Goal: Task Accomplishment & Management: Manage account settings

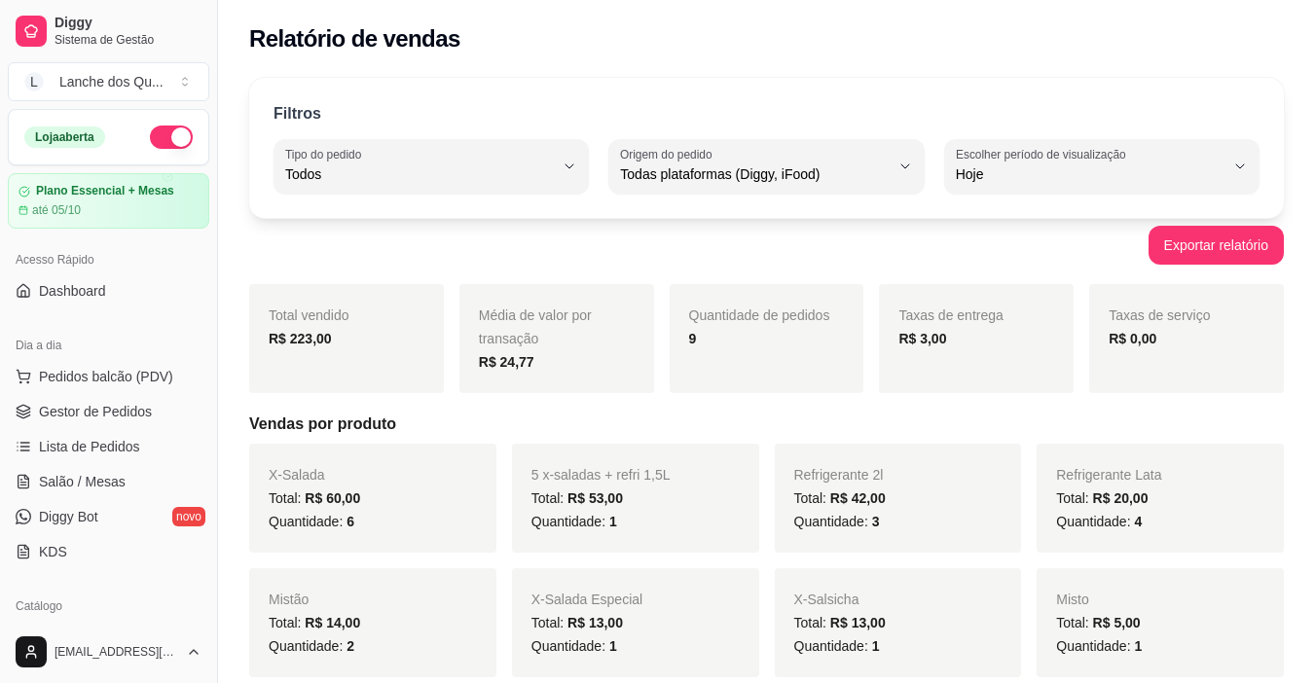
select select "ALL"
select select "0"
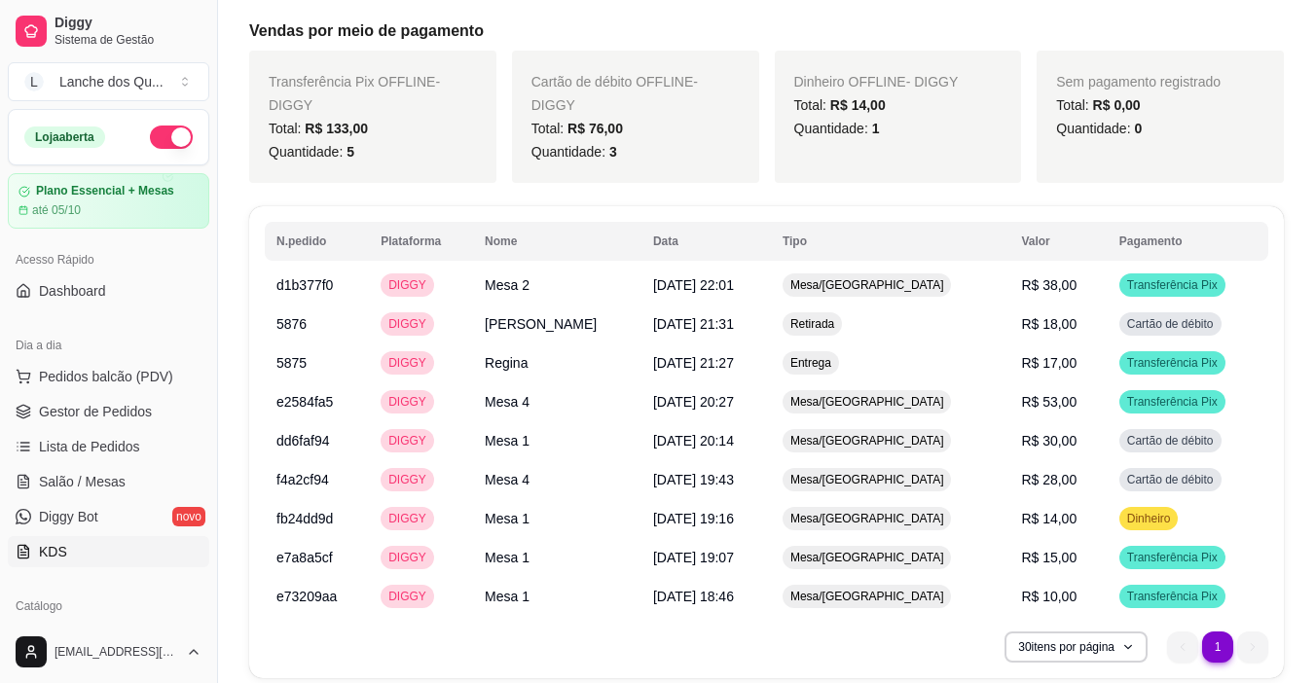
scroll to position [231, 0]
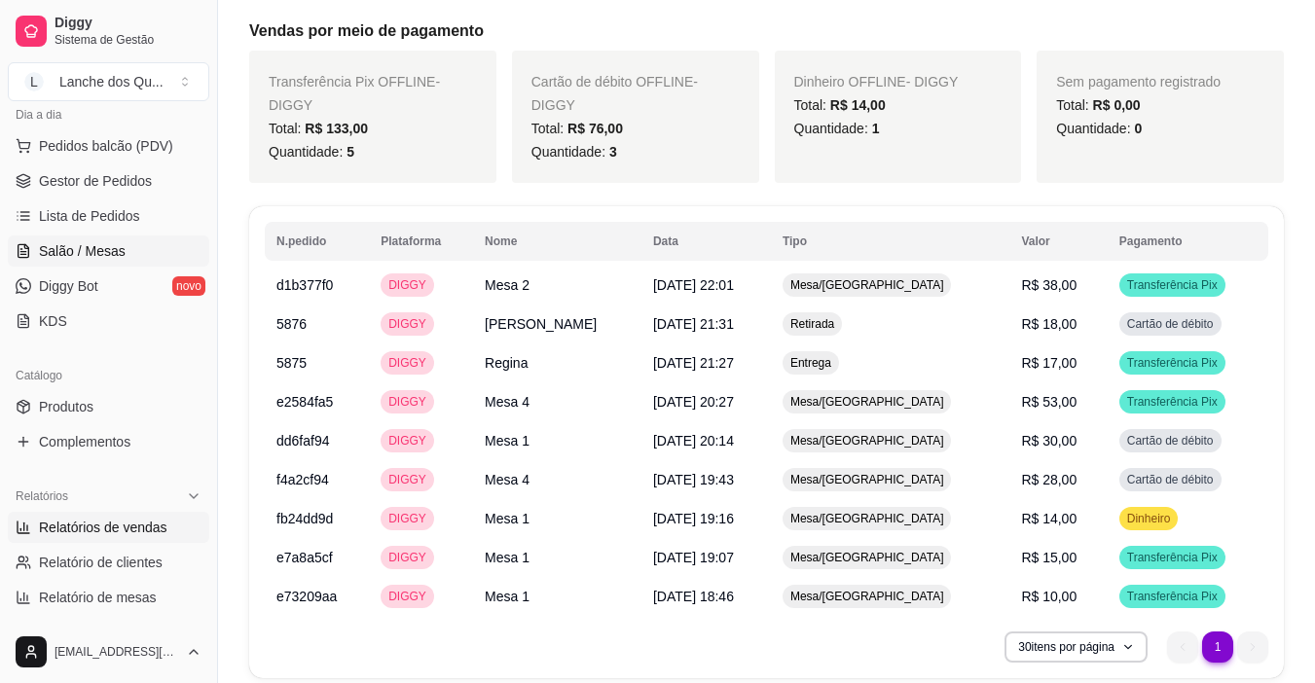
click at [91, 242] on span "Salão / Mesas" at bounding box center [82, 250] width 87 height 19
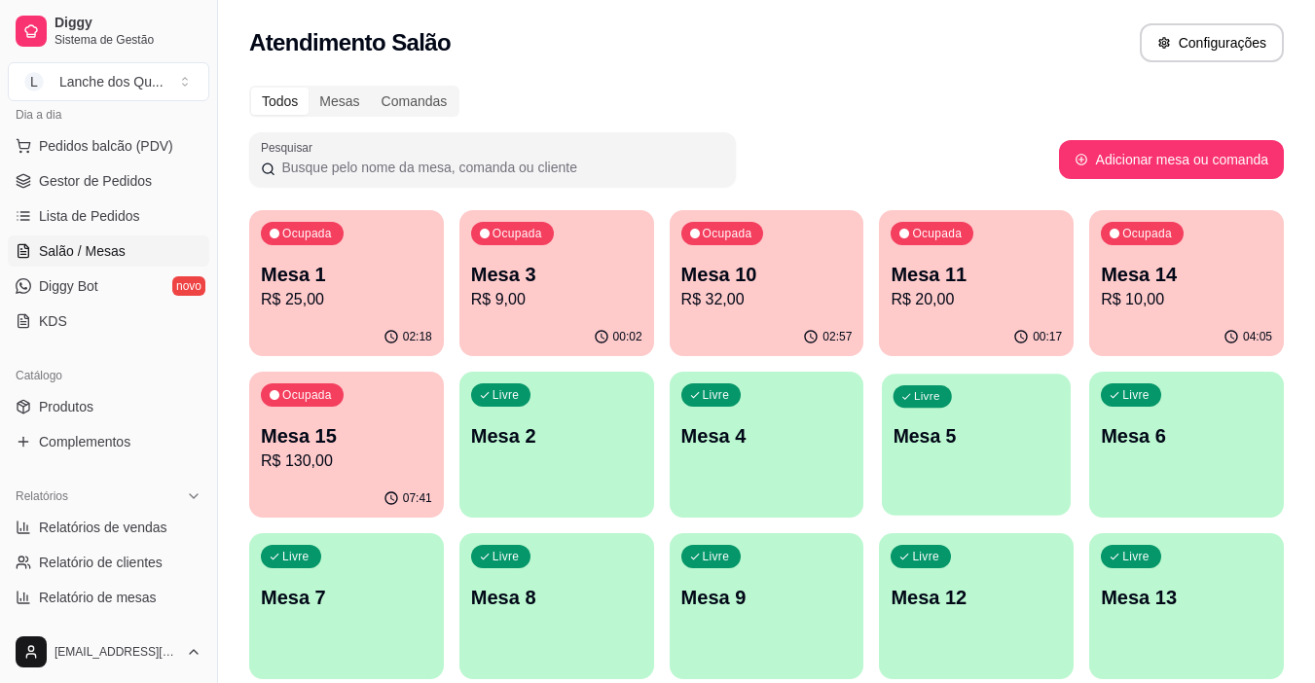
click at [1010, 452] on div "Livre Mesa 5" at bounding box center [976, 433] width 189 height 119
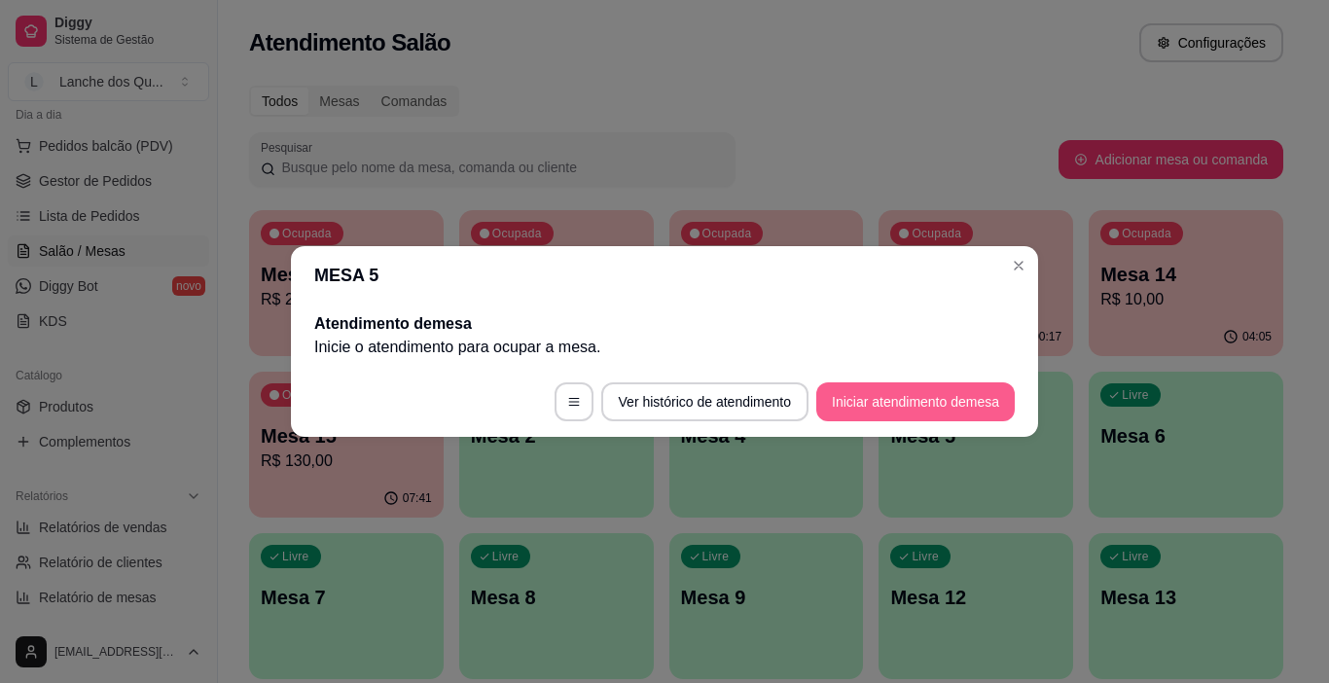
click at [940, 403] on button "Iniciar atendimento de mesa" at bounding box center [915, 401] width 199 height 39
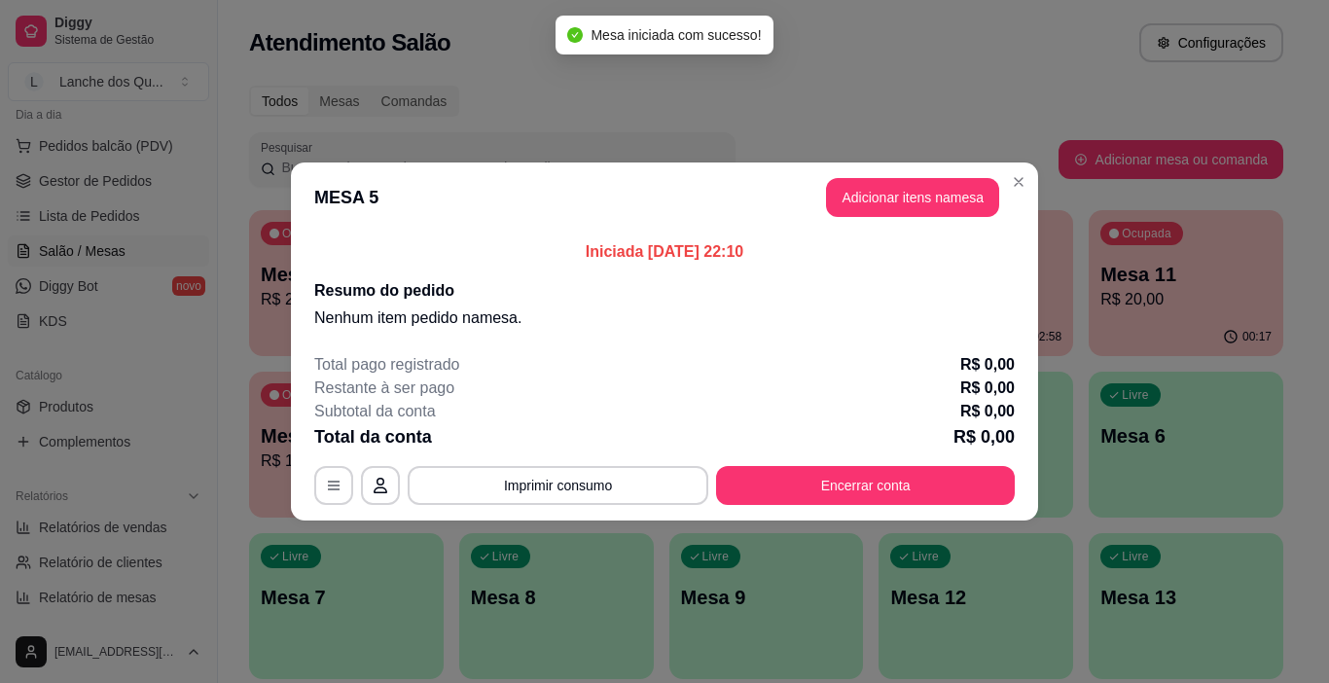
click at [974, 190] on button "Adicionar itens na mesa" at bounding box center [912, 197] width 173 height 39
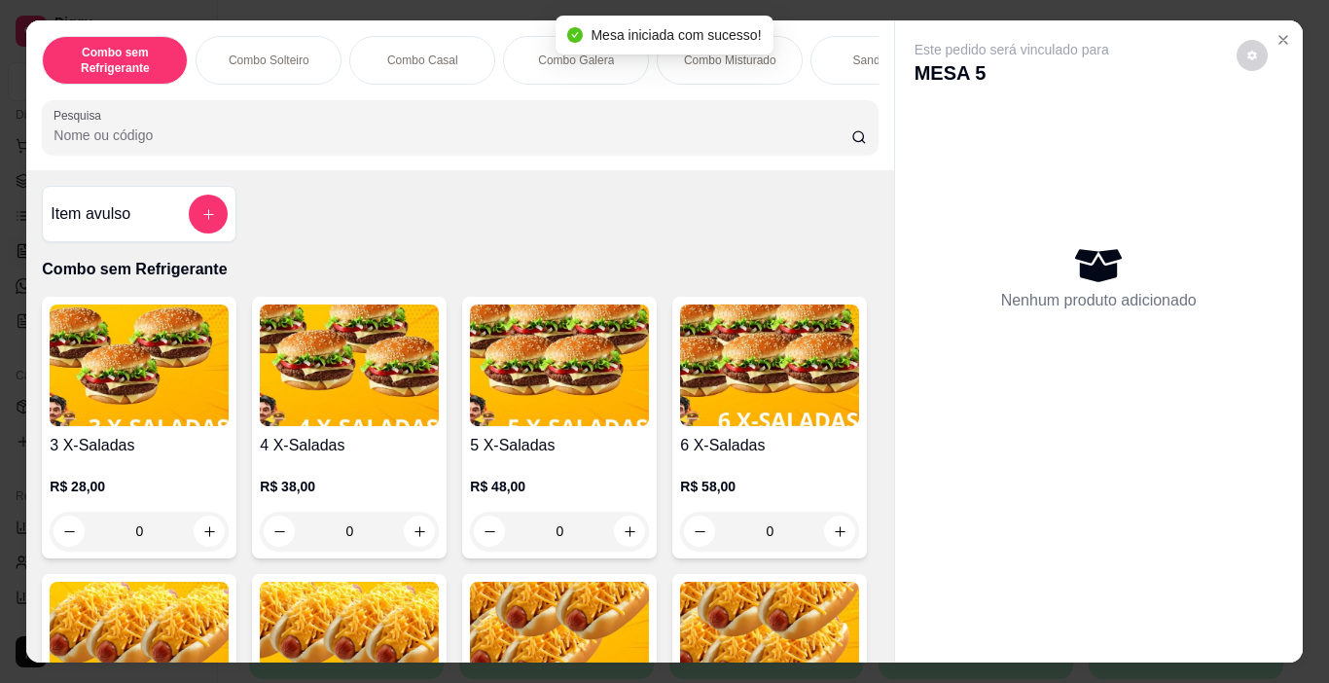
click at [322, 141] on input "Pesquisa" at bounding box center [453, 135] width 798 height 19
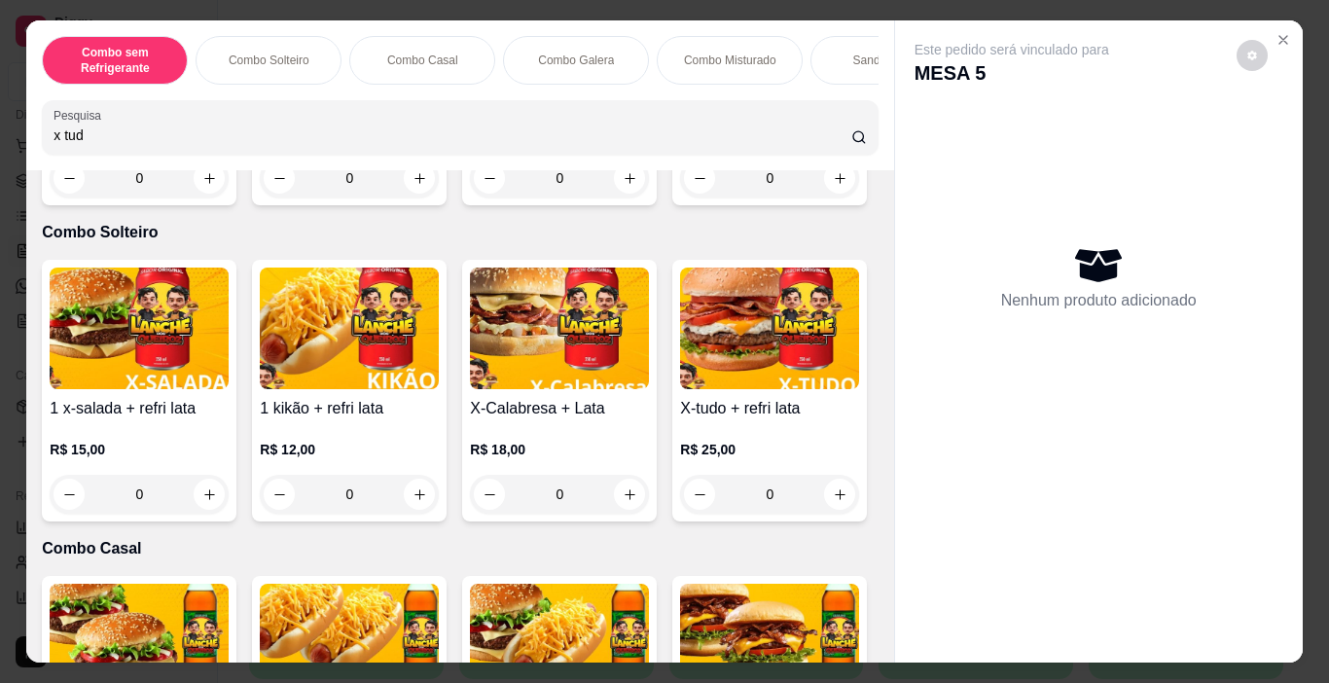
scroll to position [681, 0]
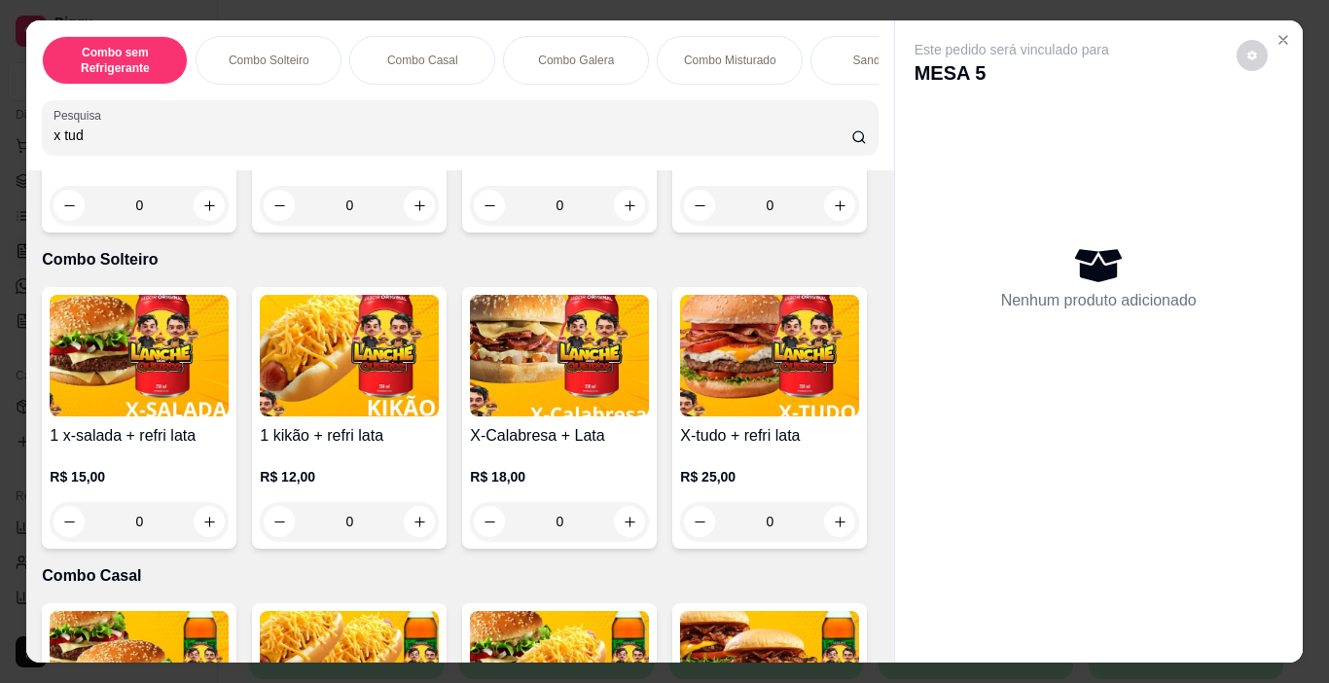
drag, startPoint x: 109, startPoint y: 137, endPoint x: 0, endPoint y: 134, distance: 109.0
click at [0, 134] on div "Combo sem Refrigerante Combo Solteiro Combo Casal Combo Galera Combo Misturado …" at bounding box center [664, 341] width 1329 height 683
type input "x tud"
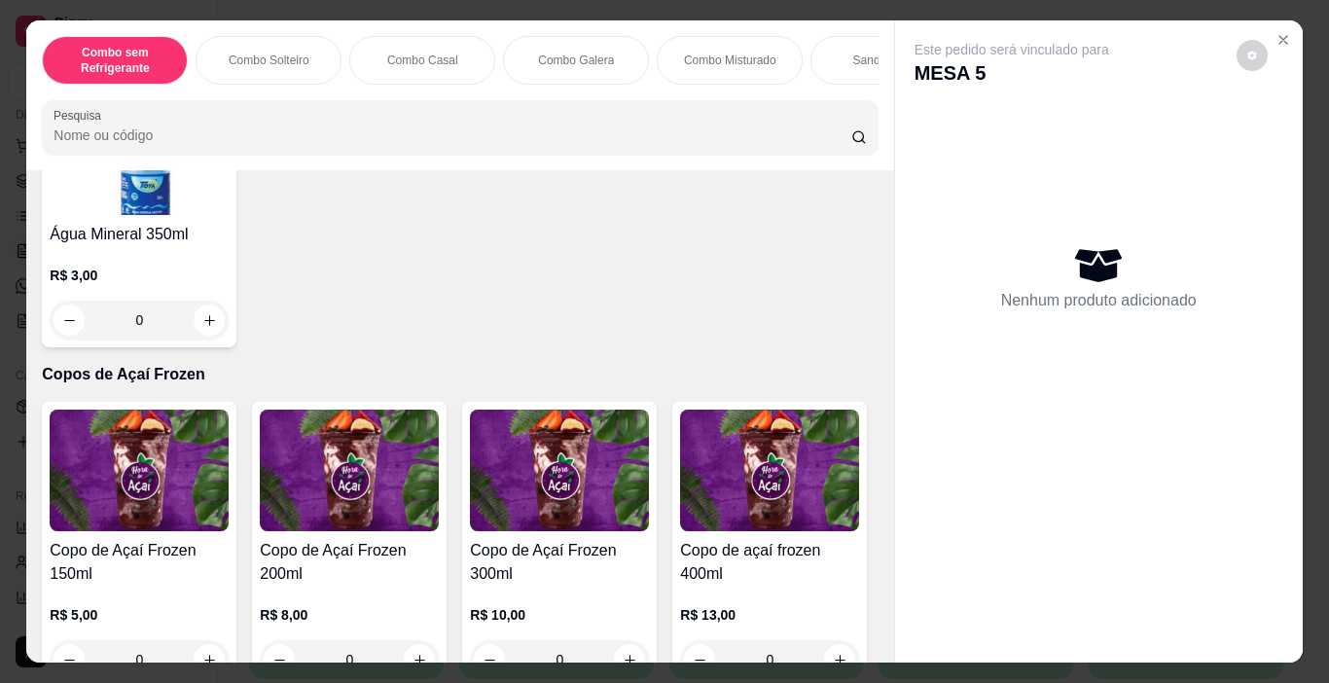
scroll to position [4955, 0]
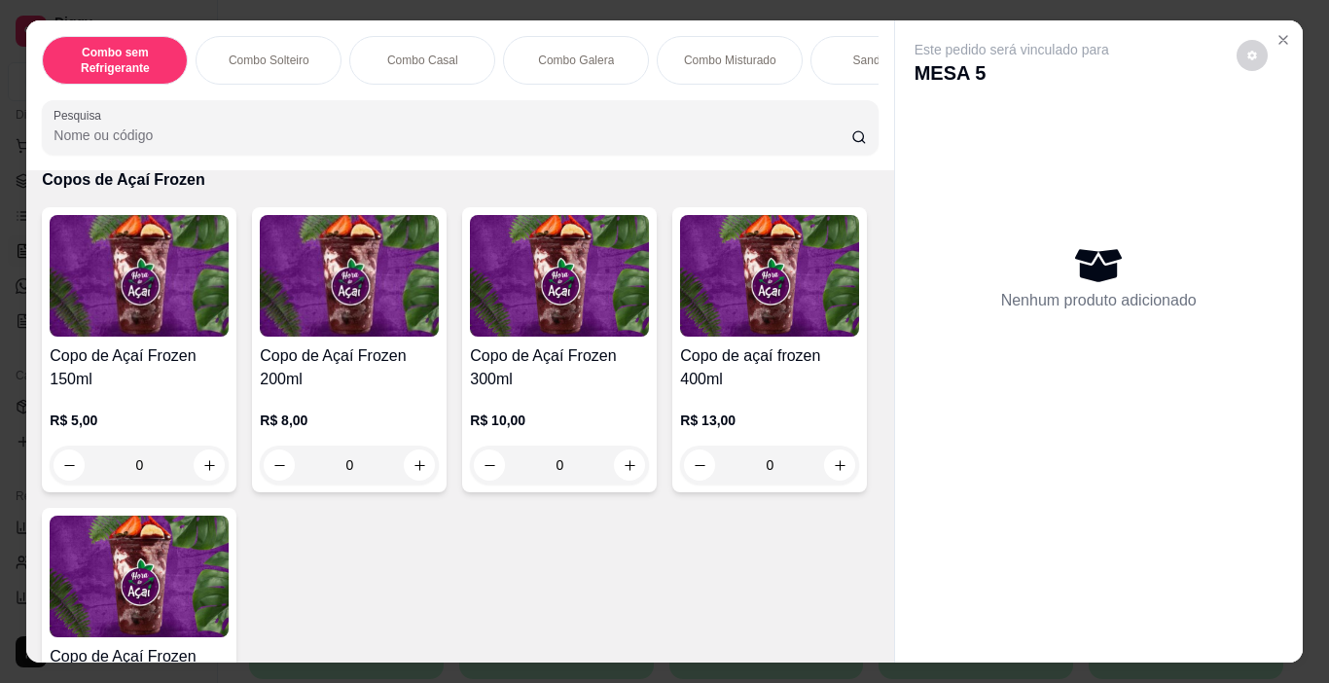
type input "1"
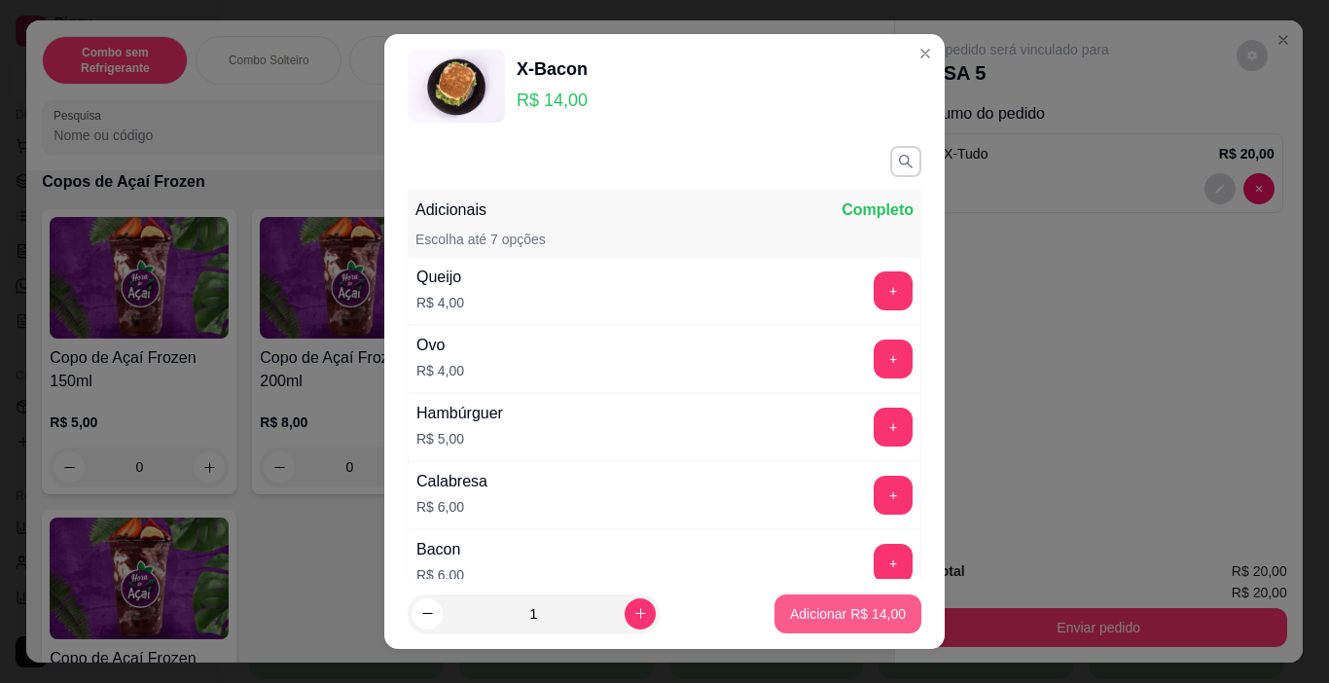
click at [821, 622] on p "Adicionar R$ 14,00" at bounding box center [848, 613] width 116 height 19
type input "1"
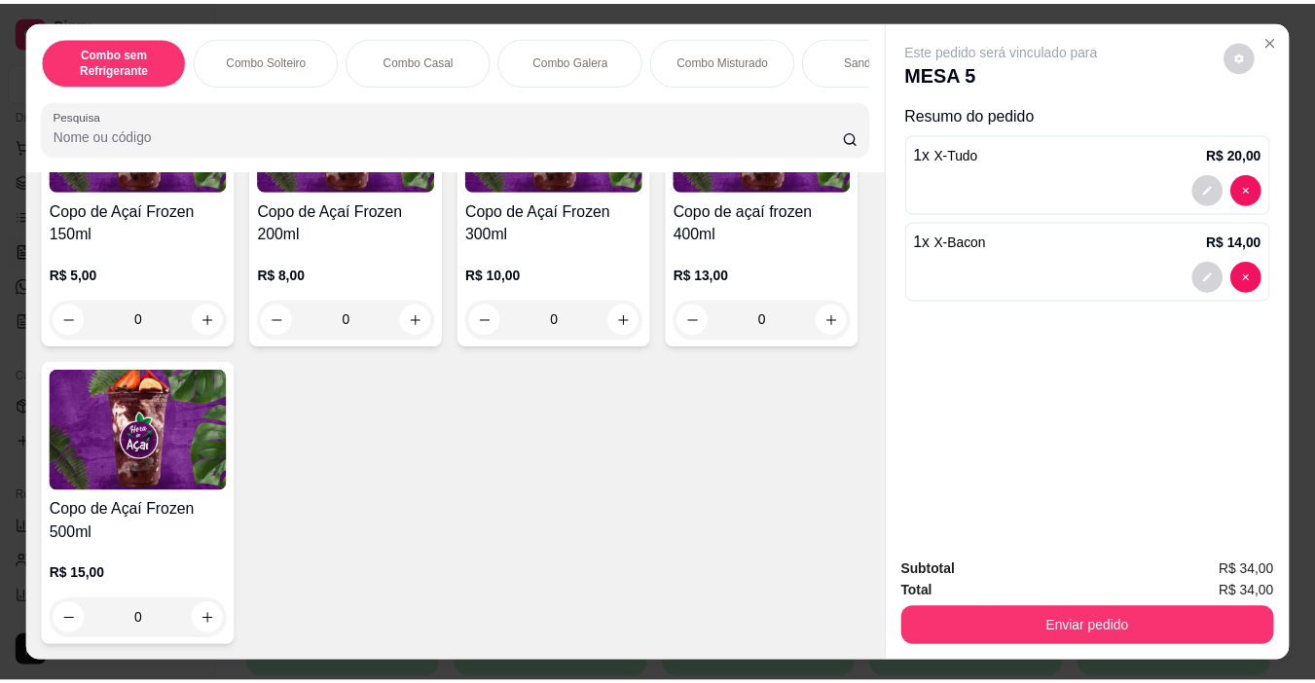
scroll to position [6123, 0]
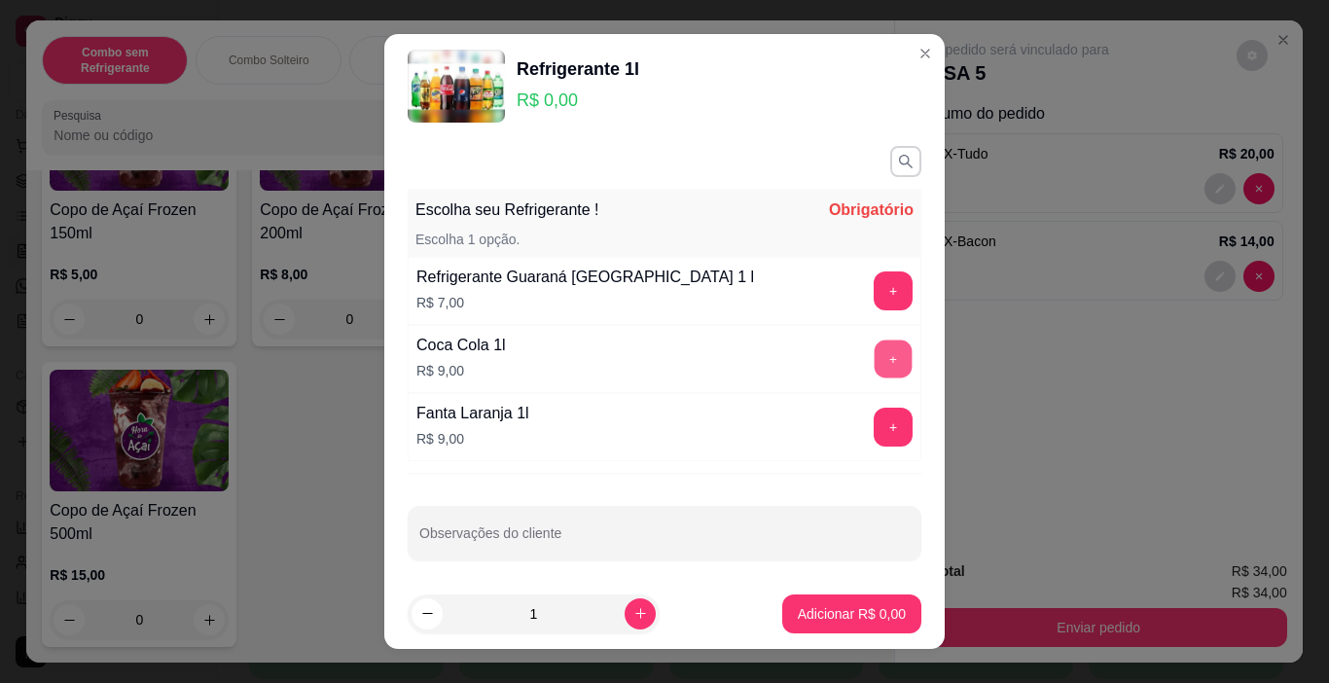
click at [875, 360] on button "+" at bounding box center [894, 360] width 38 height 38
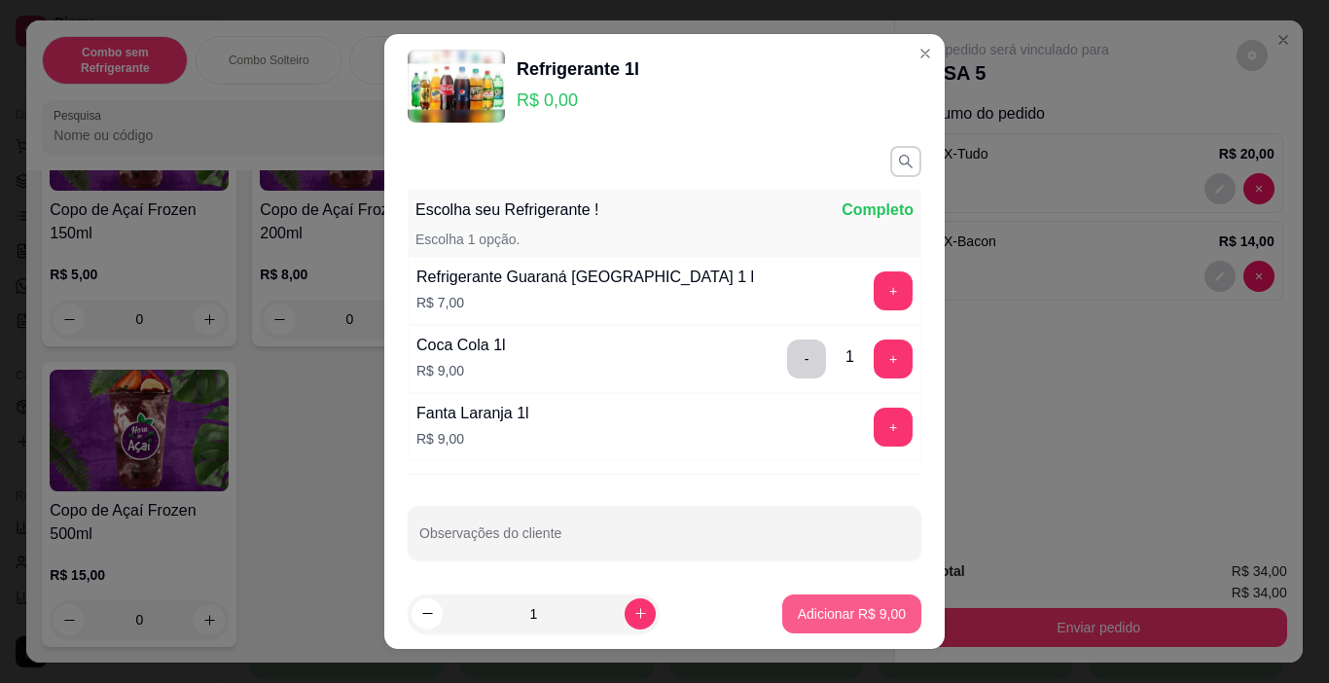
click at [856, 628] on button "Adicionar R$ 9,00" at bounding box center [851, 614] width 139 height 39
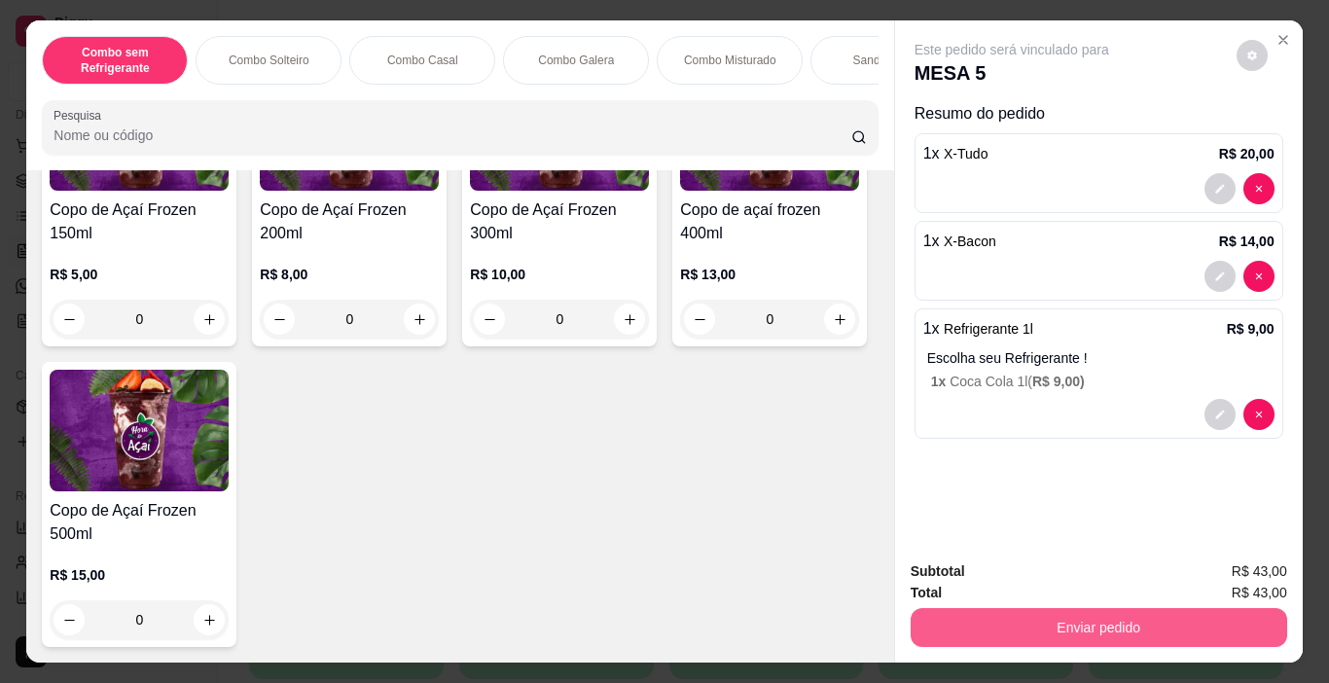
click at [1124, 622] on button "Enviar pedido" at bounding box center [1099, 627] width 377 height 39
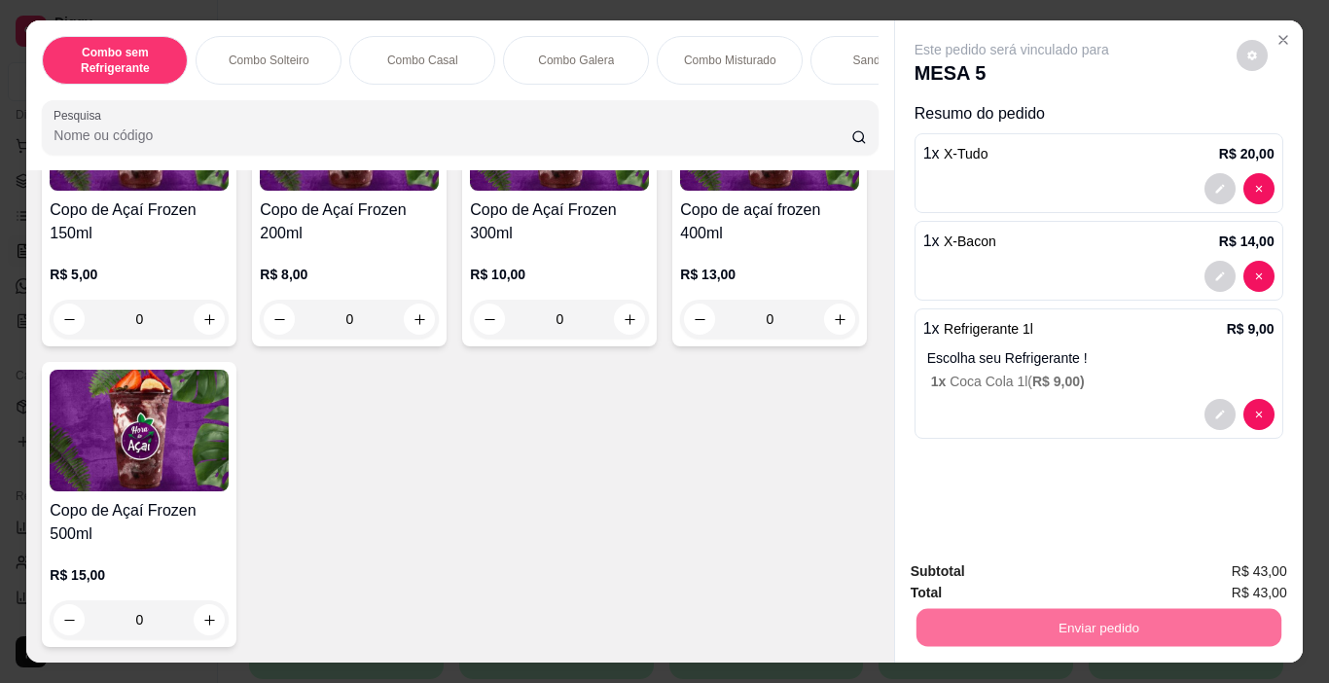
click at [1242, 571] on button "Enviar pedido" at bounding box center [1236, 572] width 110 height 37
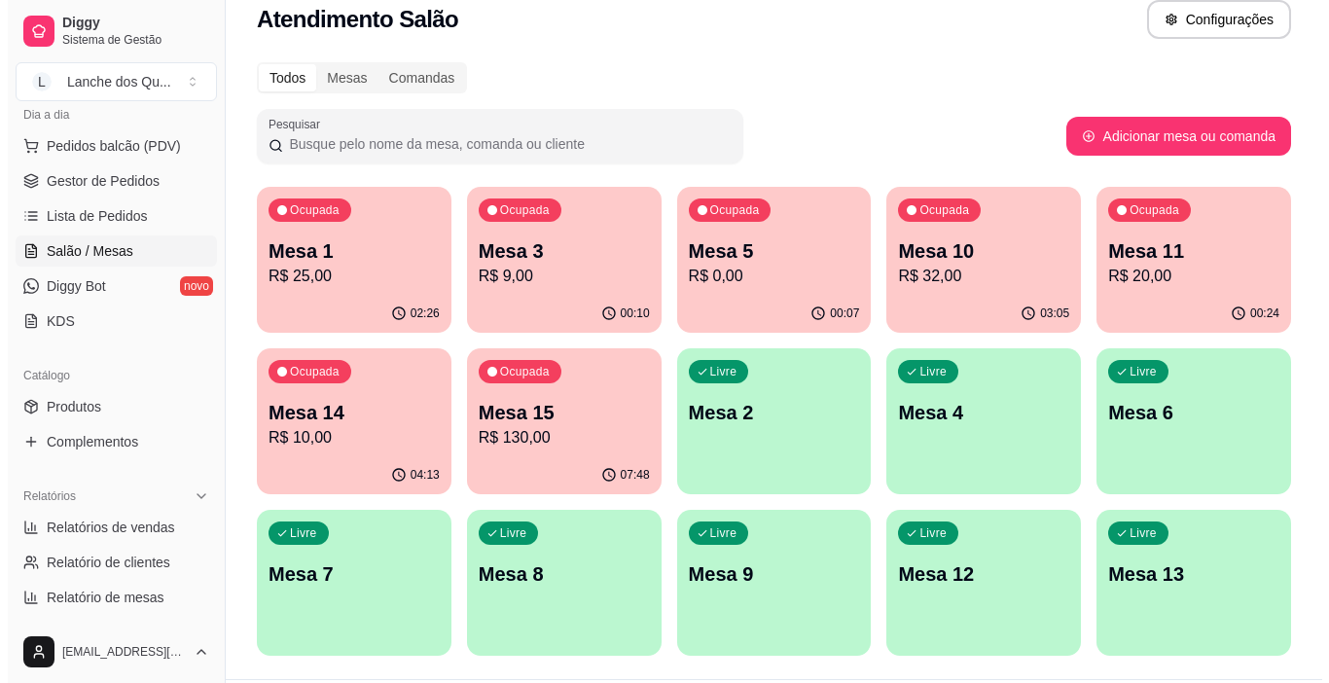
scroll to position [0, 0]
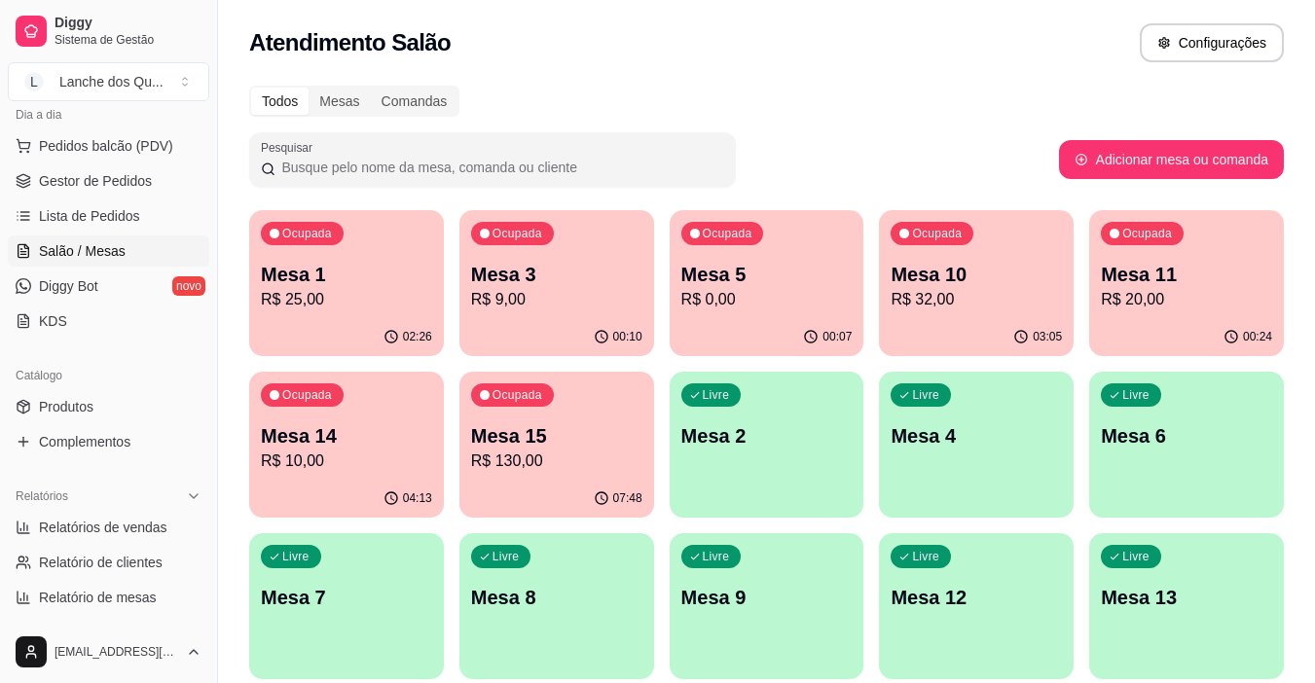
click at [306, 303] on p "R$ 25,00" at bounding box center [346, 299] width 171 height 23
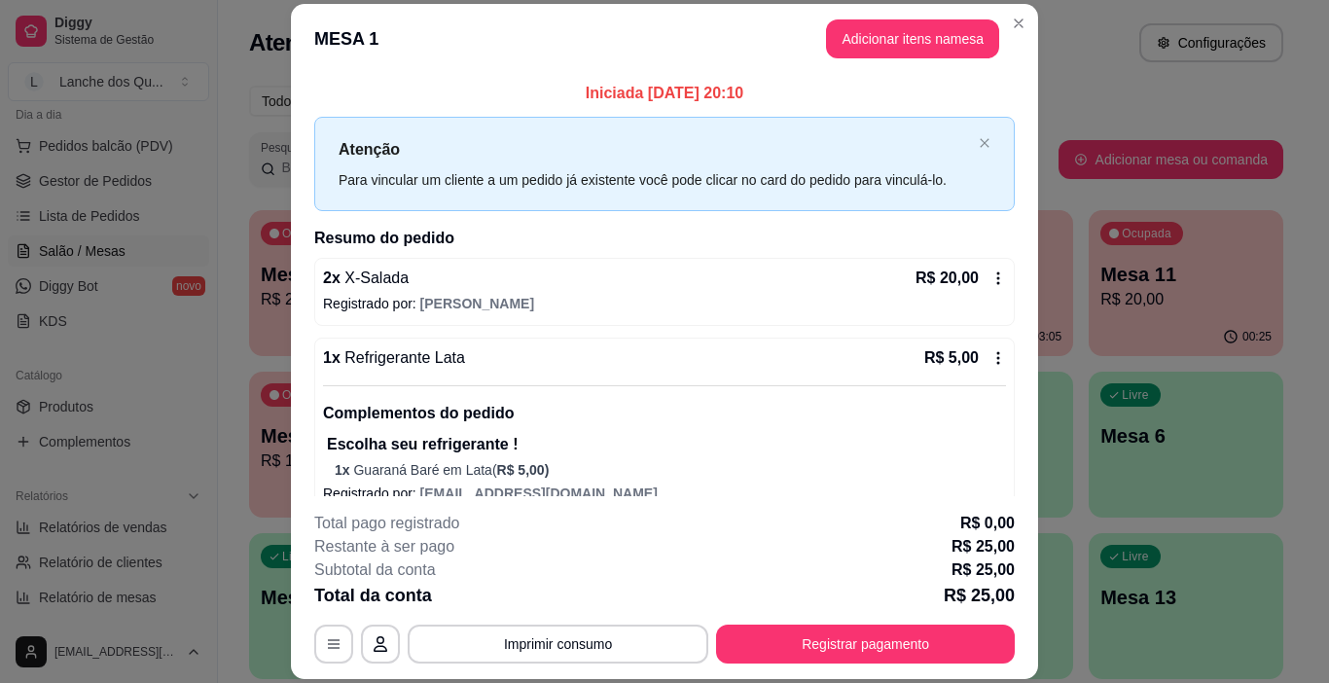
scroll to position [26, 0]
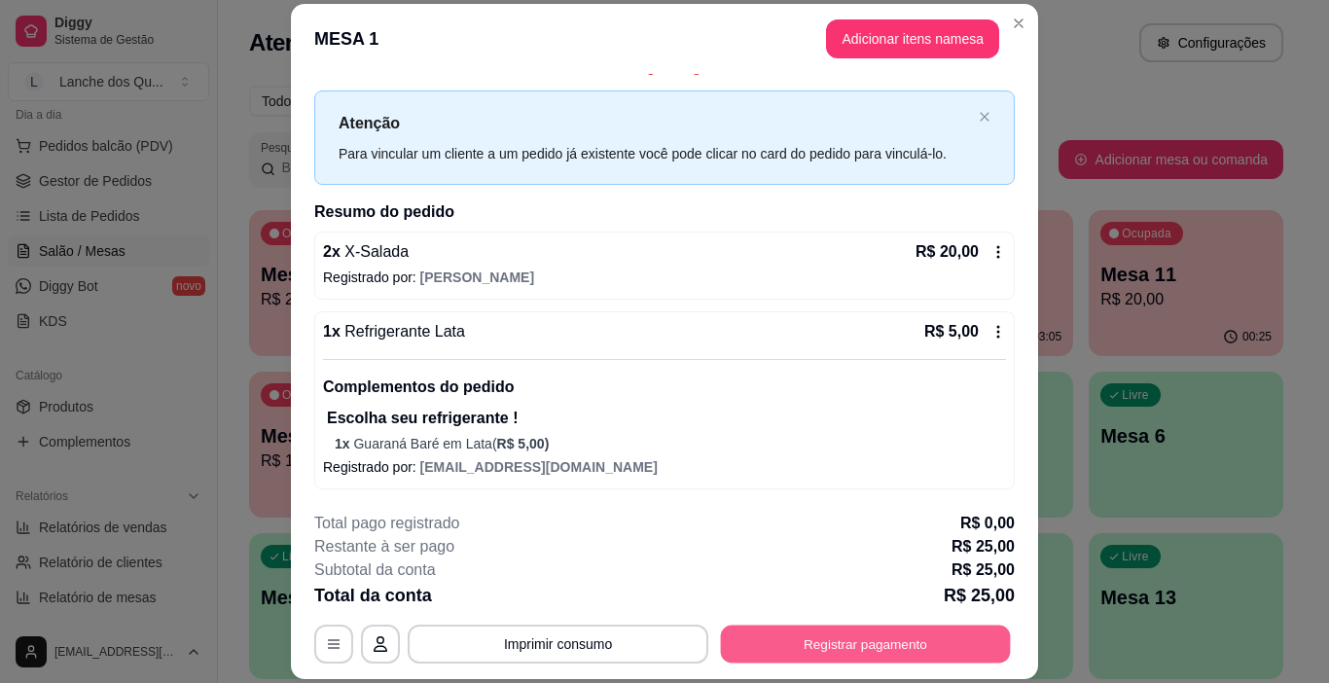
click at [819, 649] on button "Registrar pagamento" at bounding box center [866, 645] width 290 height 38
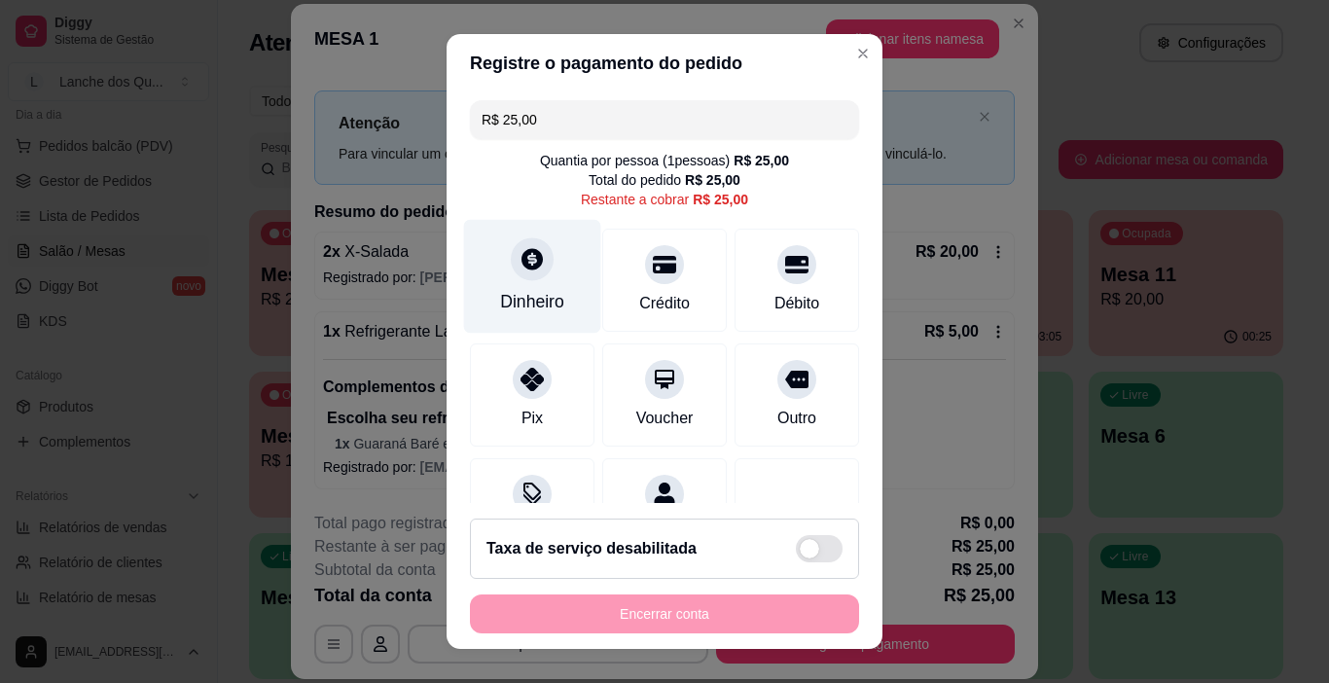
click at [507, 277] on div "Dinheiro" at bounding box center [532, 277] width 137 height 114
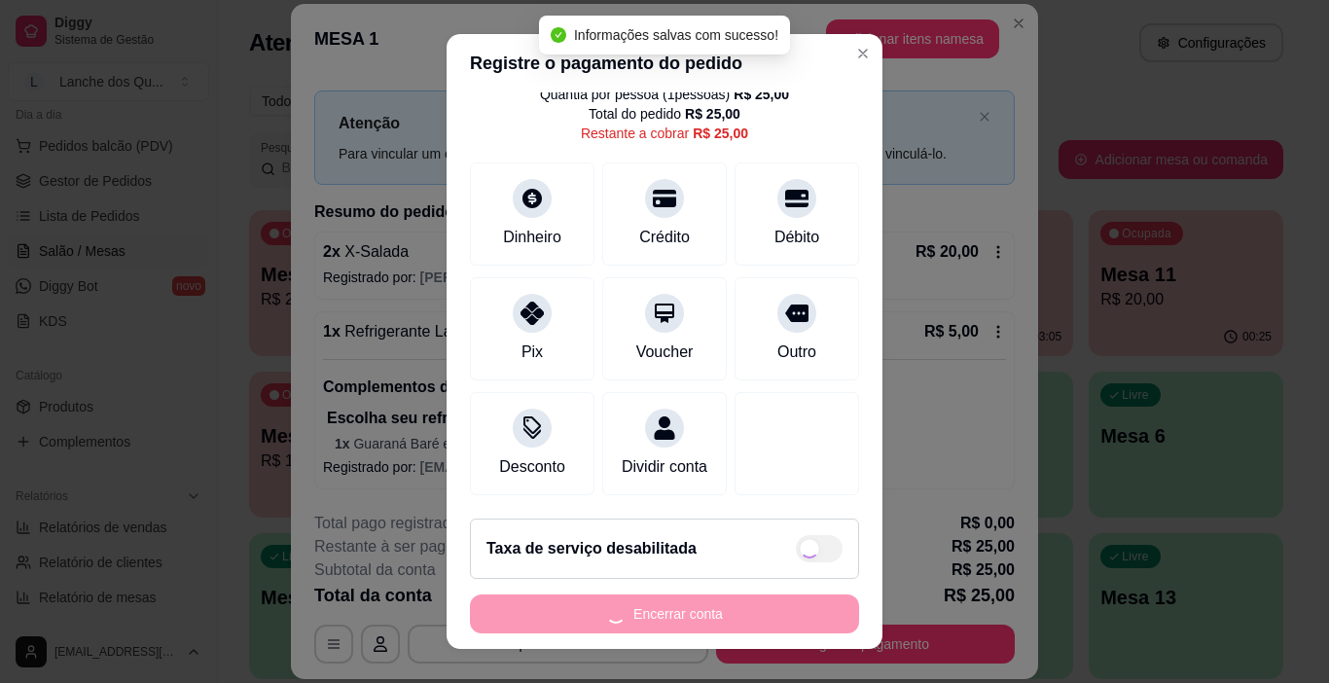
type input "R$ 0,00"
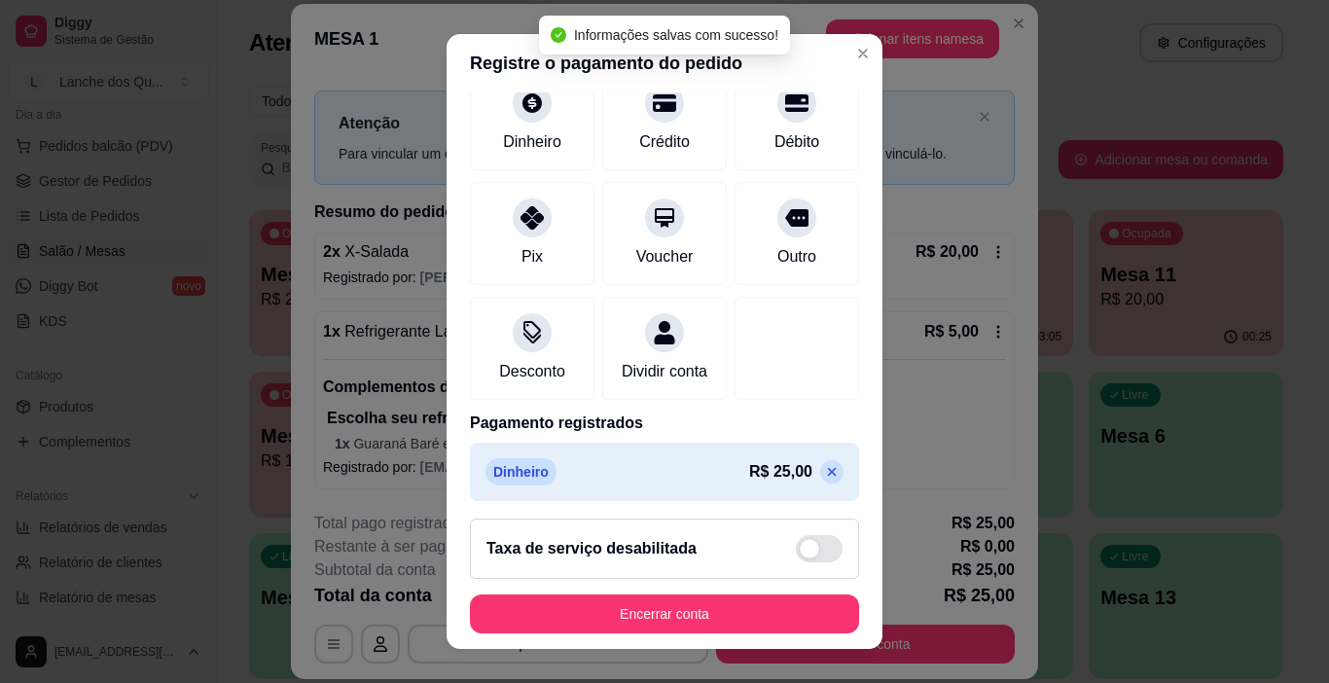
scroll to position [171, 0]
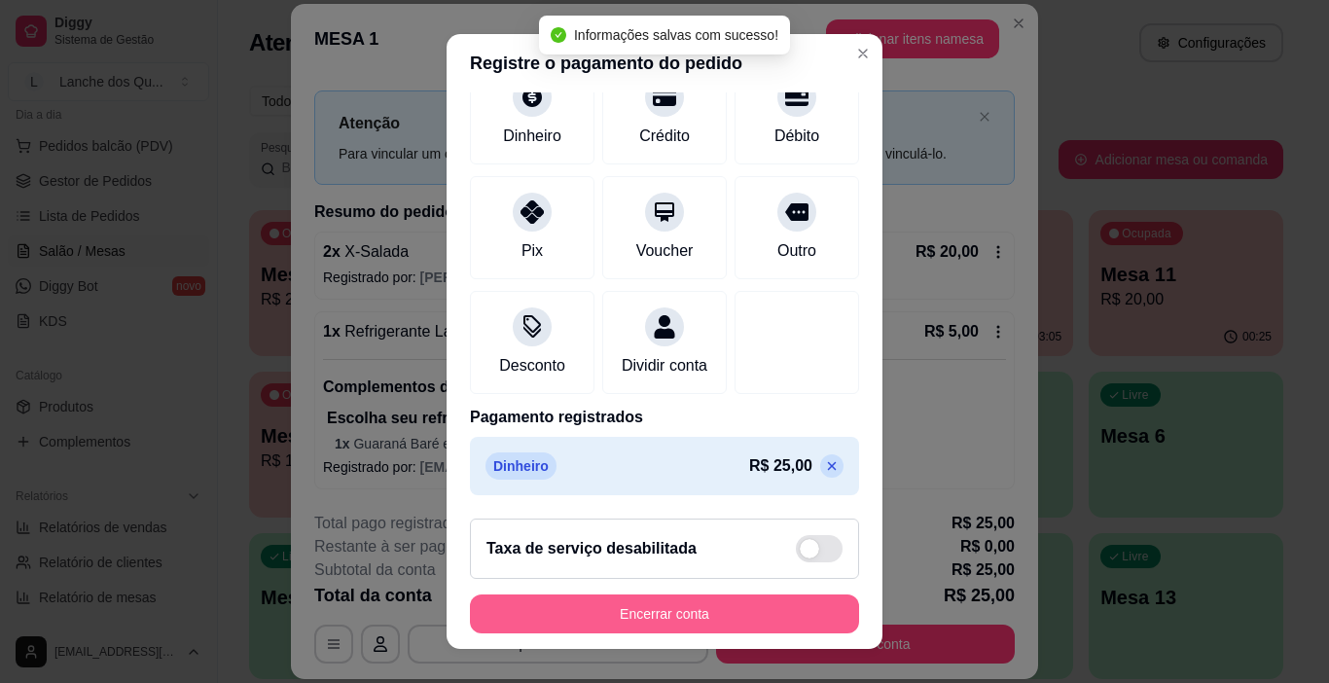
click at [694, 614] on button "Encerrar conta" at bounding box center [664, 614] width 389 height 39
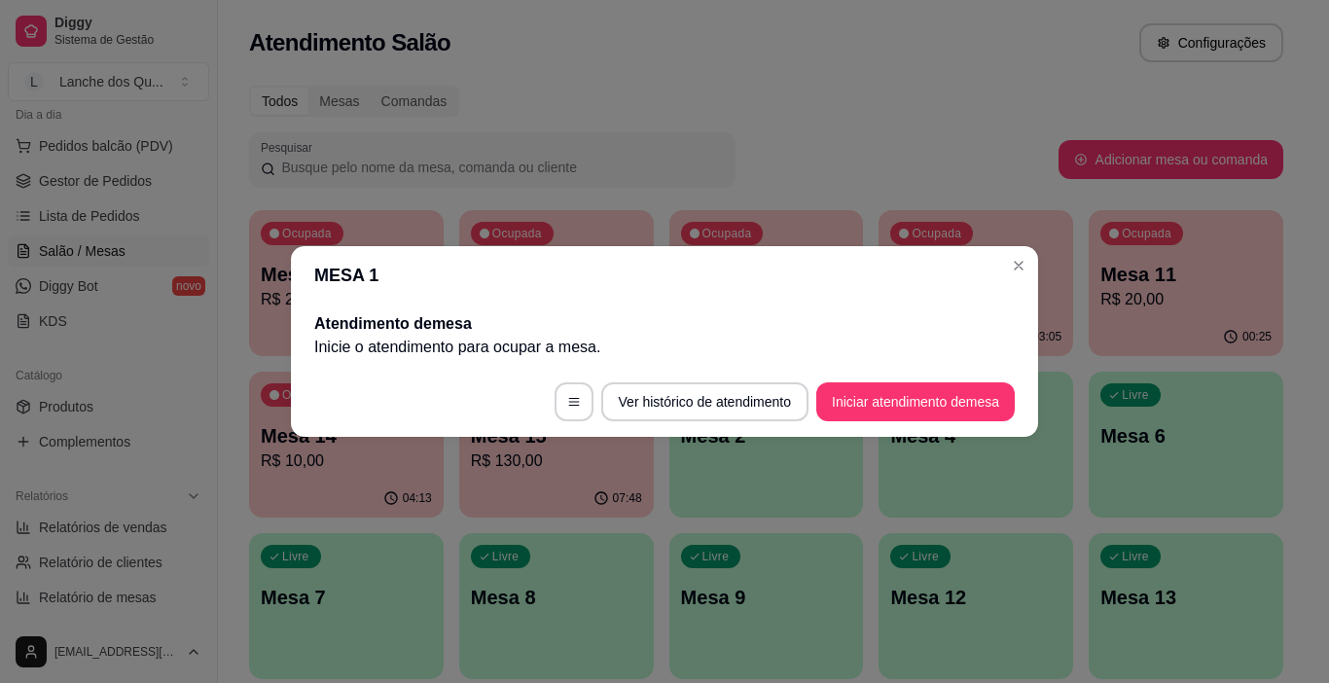
scroll to position [0, 0]
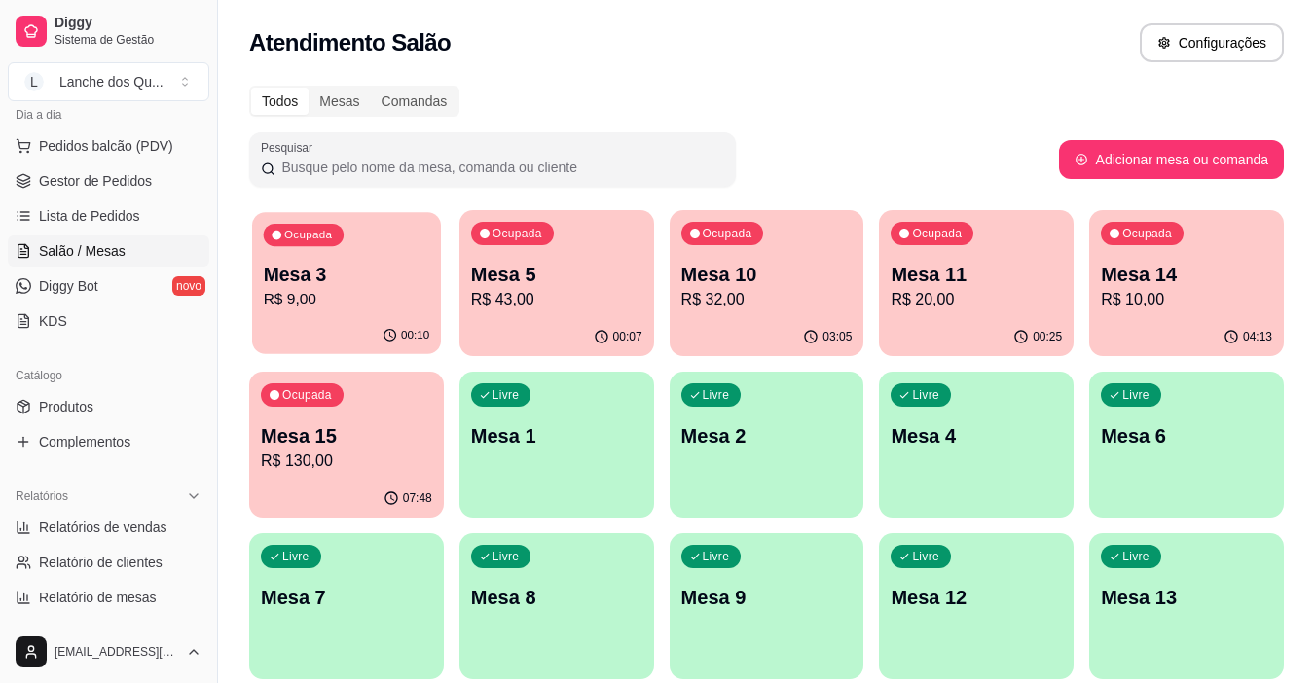
click at [356, 314] on div "Ocupada Mesa 3 R$ 9,00" at bounding box center [346, 264] width 189 height 105
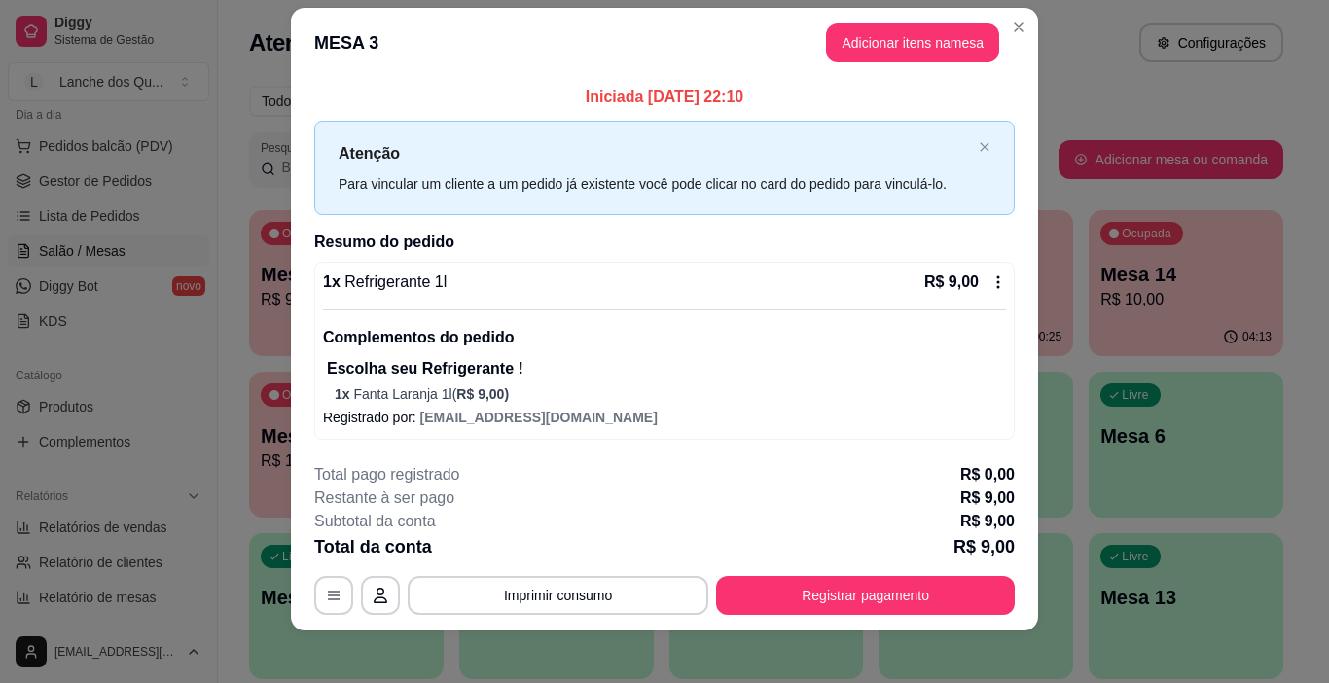
scroll to position [32, 0]
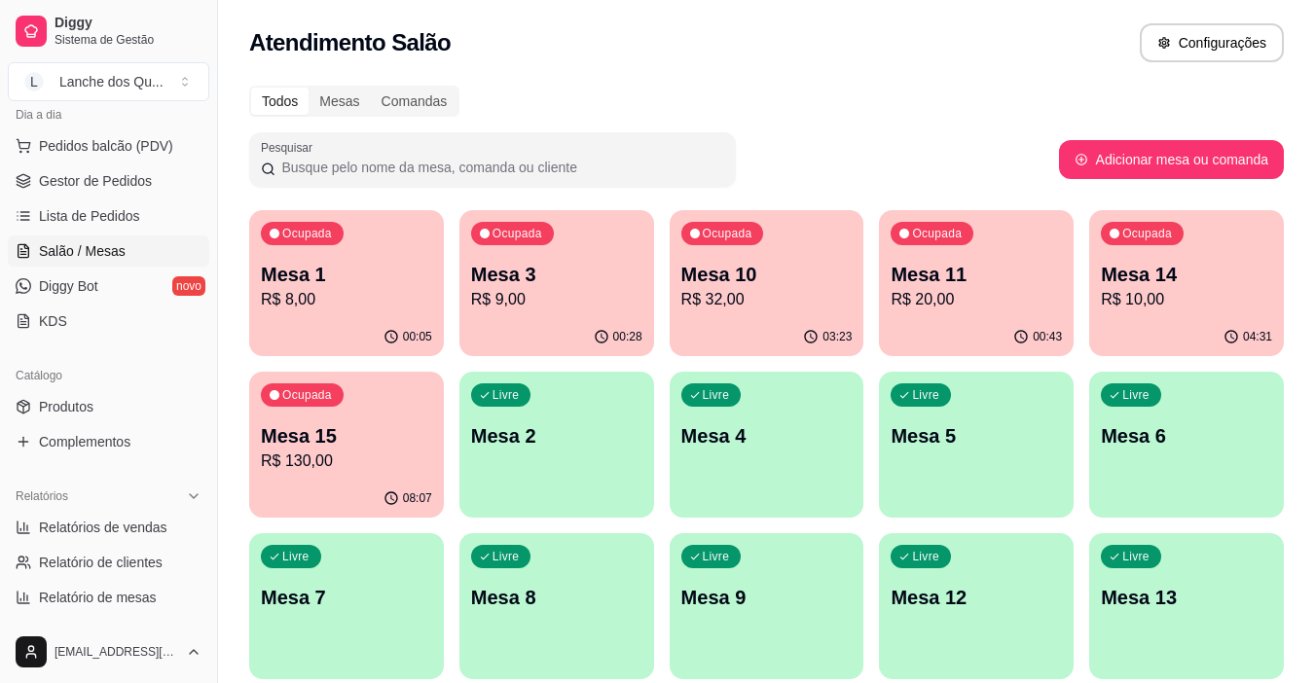
click at [331, 301] on p "R$ 8,00" at bounding box center [346, 299] width 171 height 23
click at [546, 449] on p "Mesa 2" at bounding box center [556, 436] width 166 height 26
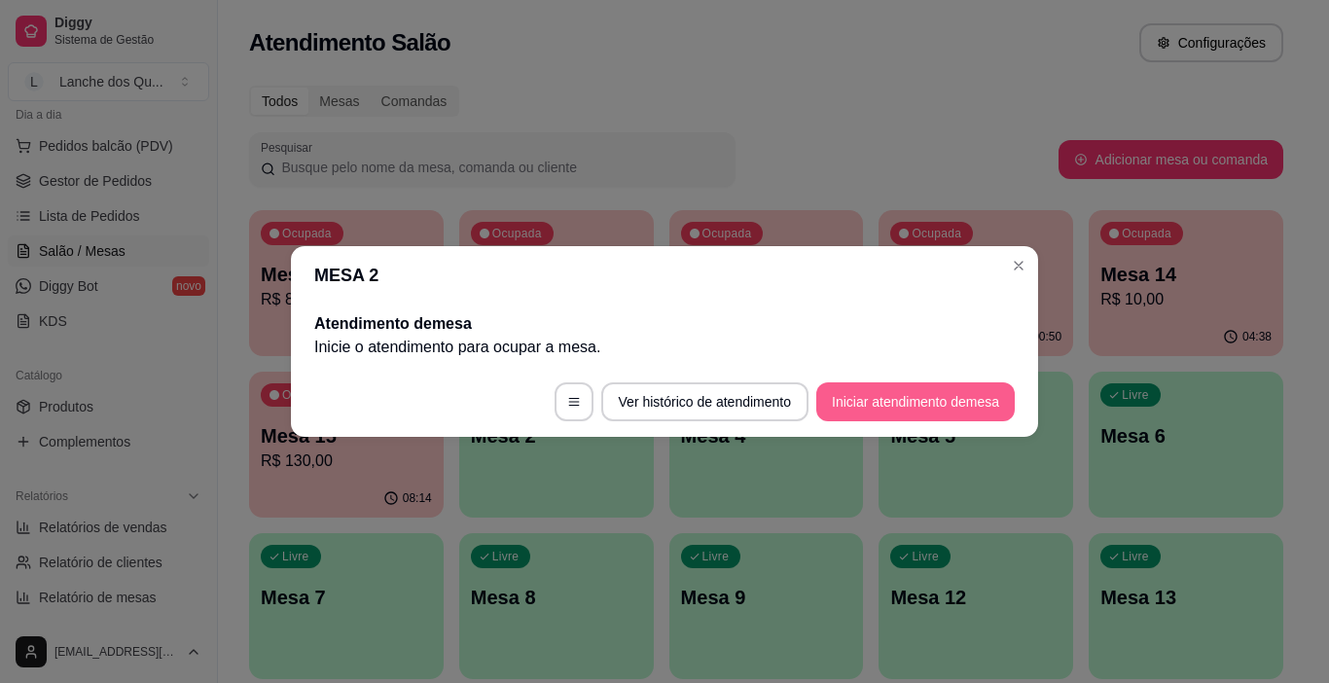
click at [889, 396] on button "Iniciar atendimento de mesa" at bounding box center [915, 401] width 199 height 39
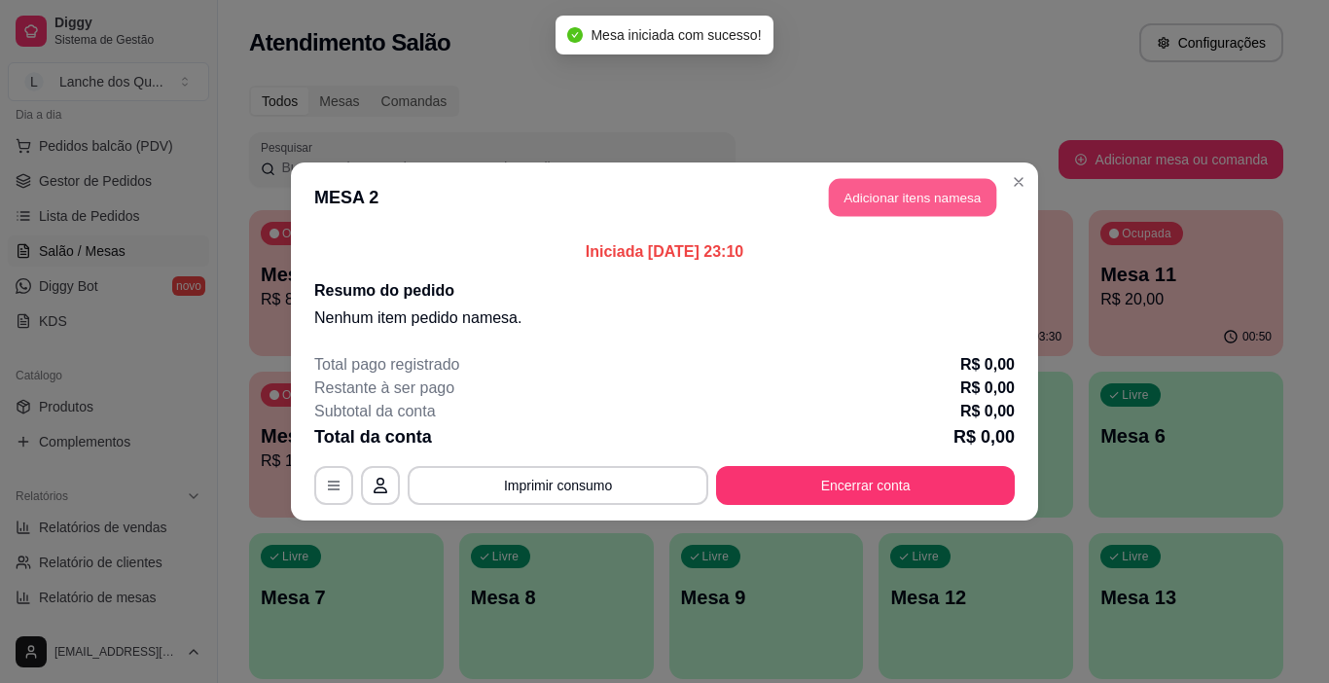
click at [910, 199] on button "Adicionar itens na mesa" at bounding box center [912, 198] width 167 height 38
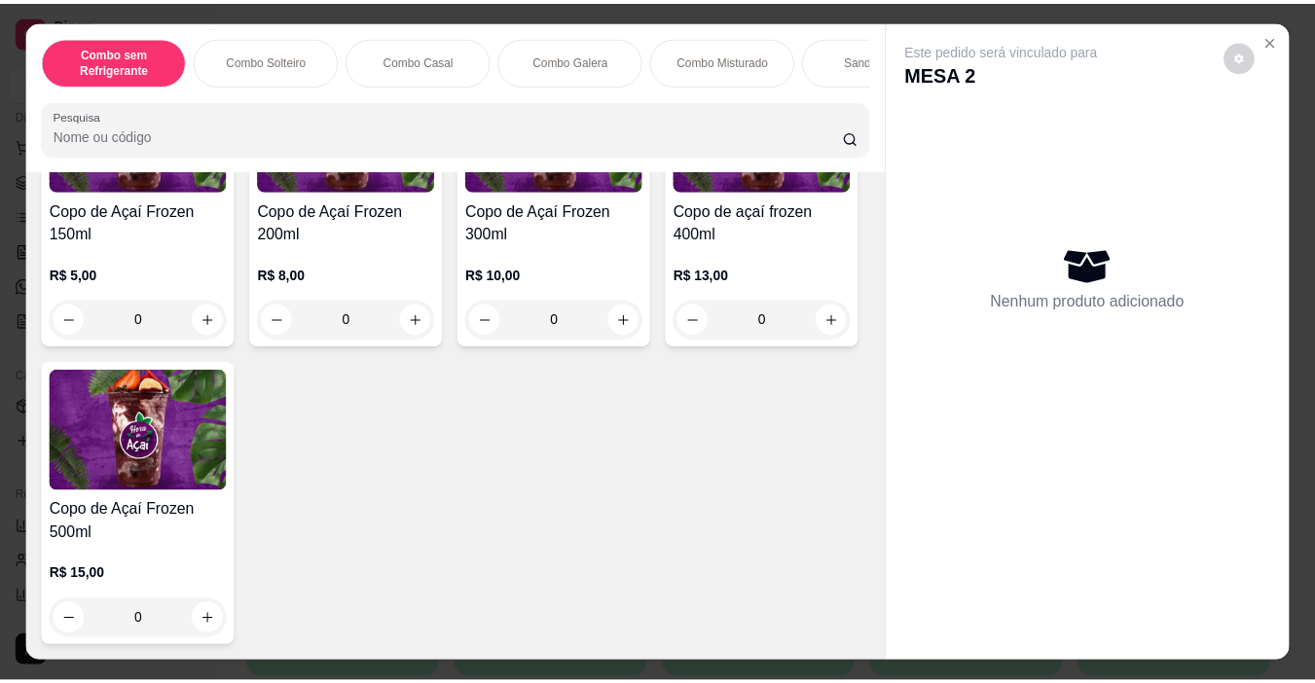
scroll to position [6228, 0]
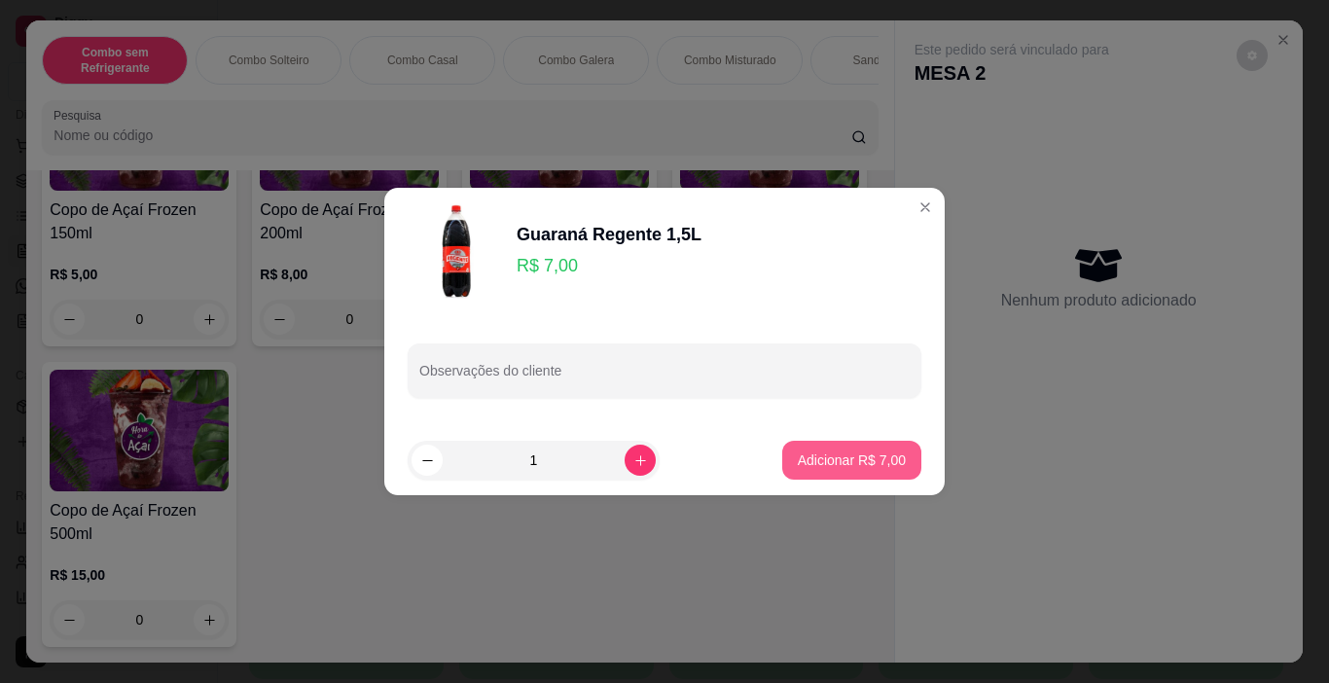
click at [807, 453] on p "Adicionar R$ 7,00" at bounding box center [852, 460] width 108 height 19
type input "1"
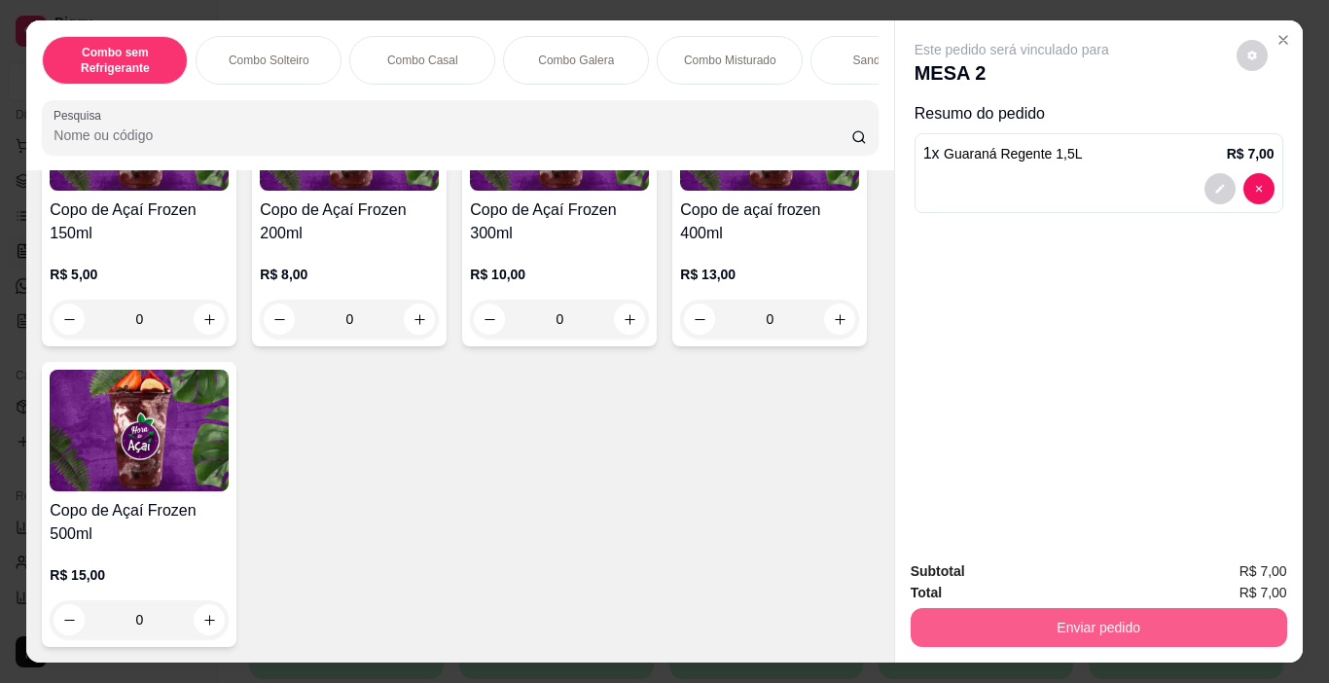
click at [1052, 613] on button "Enviar pedido" at bounding box center [1099, 627] width 377 height 39
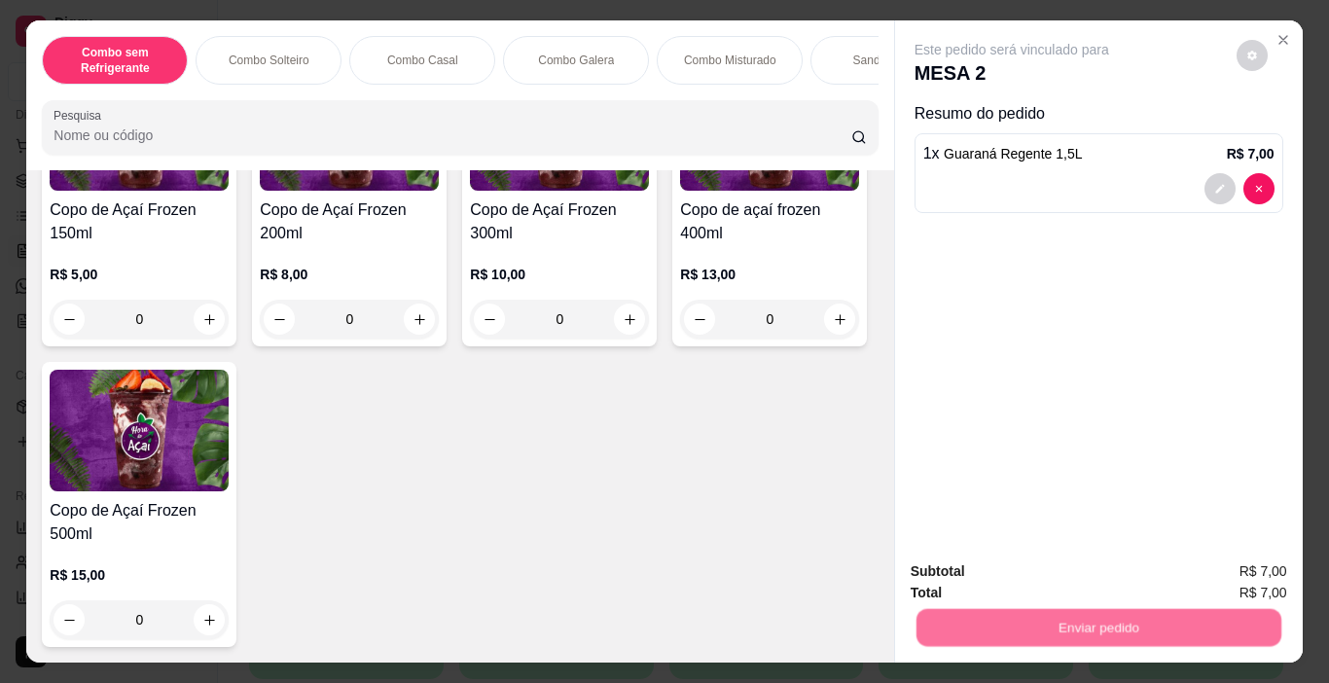
click at [1235, 570] on button "Enviar pedido" at bounding box center [1236, 572] width 107 height 36
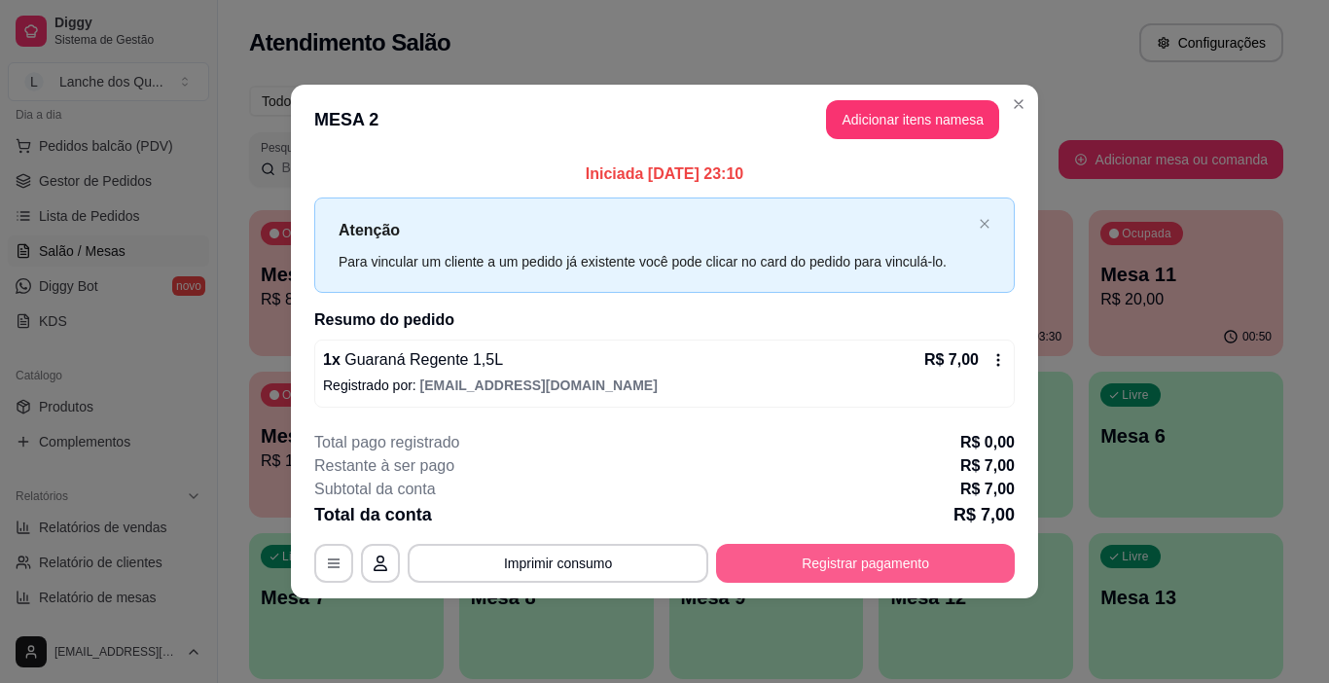
click at [873, 556] on button "Registrar pagamento" at bounding box center [865, 563] width 299 height 39
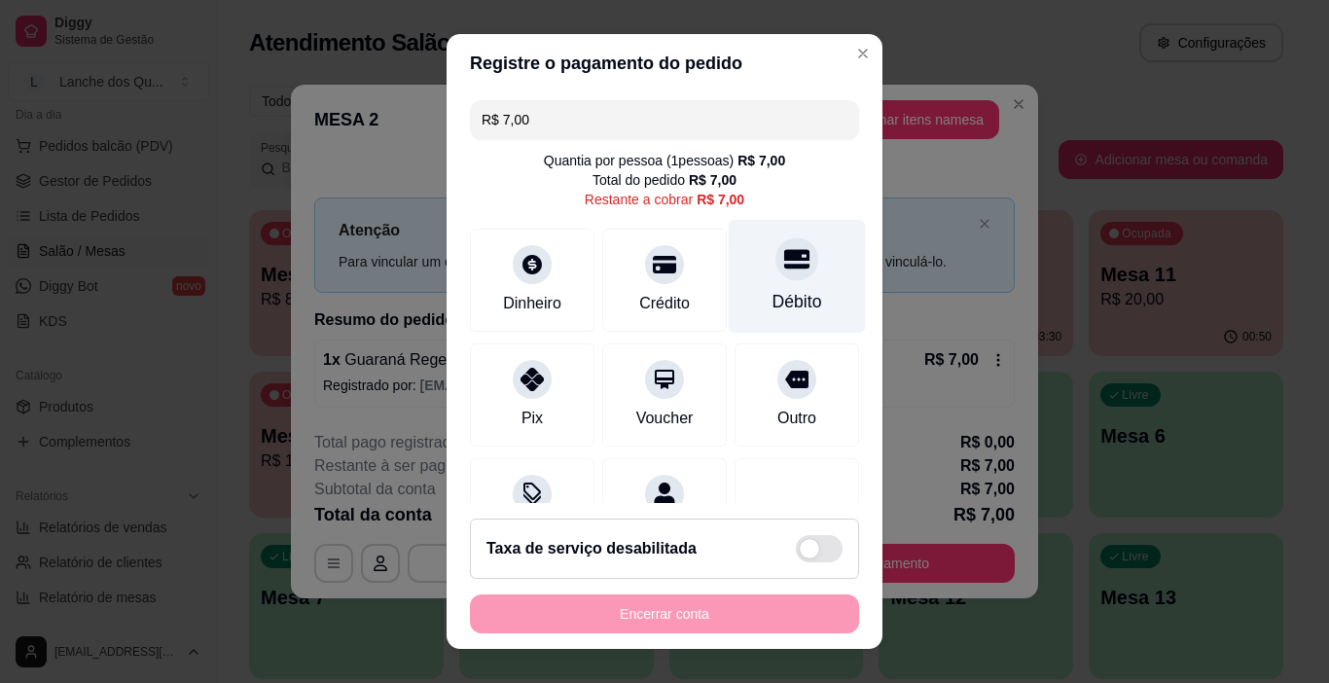
click at [784, 260] on icon at bounding box center [796, 259] width 25 height 19
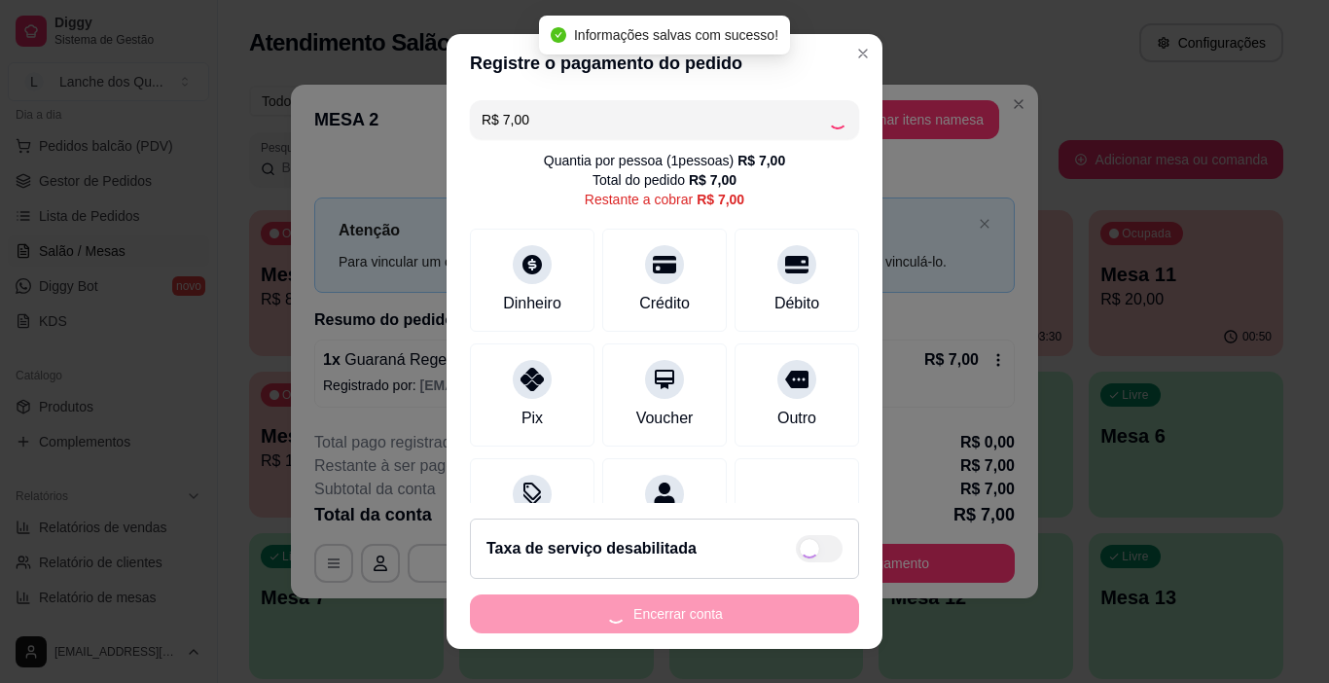
type input "R$ 0,00"
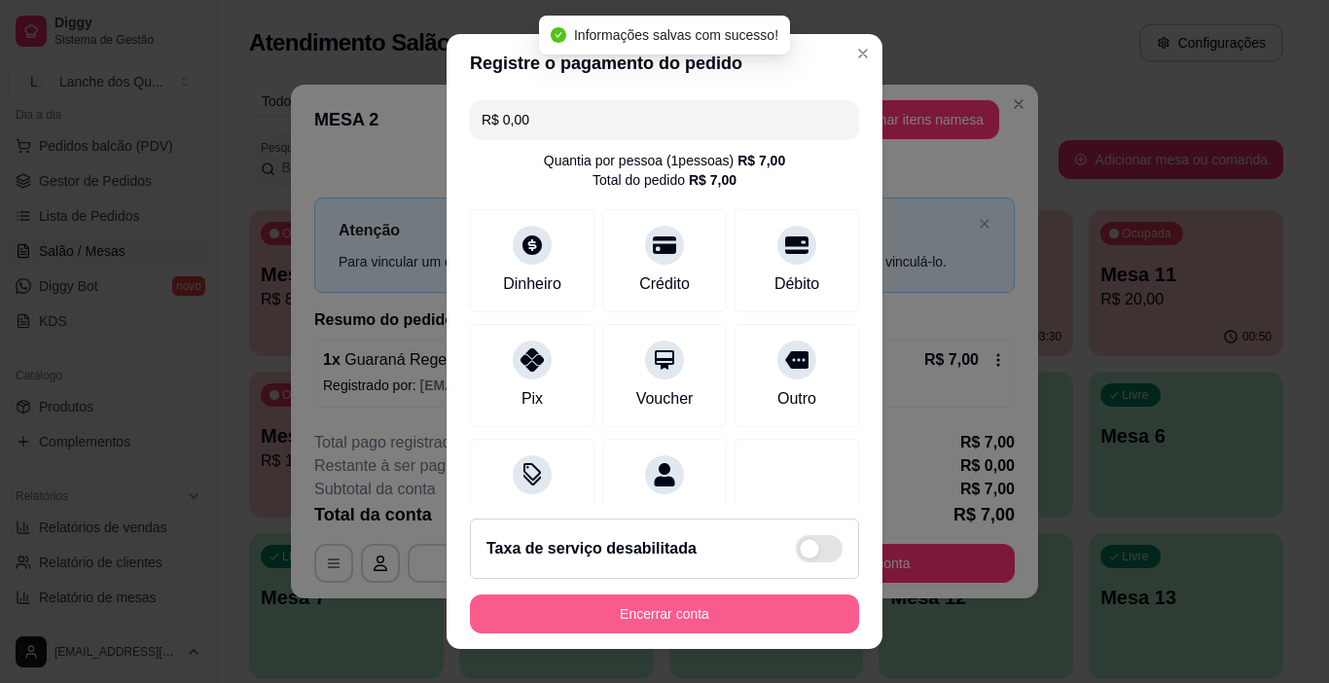
click at [689, 617] on button "Encerrar conta" at bounding box center [664, 614] width 389 height 39
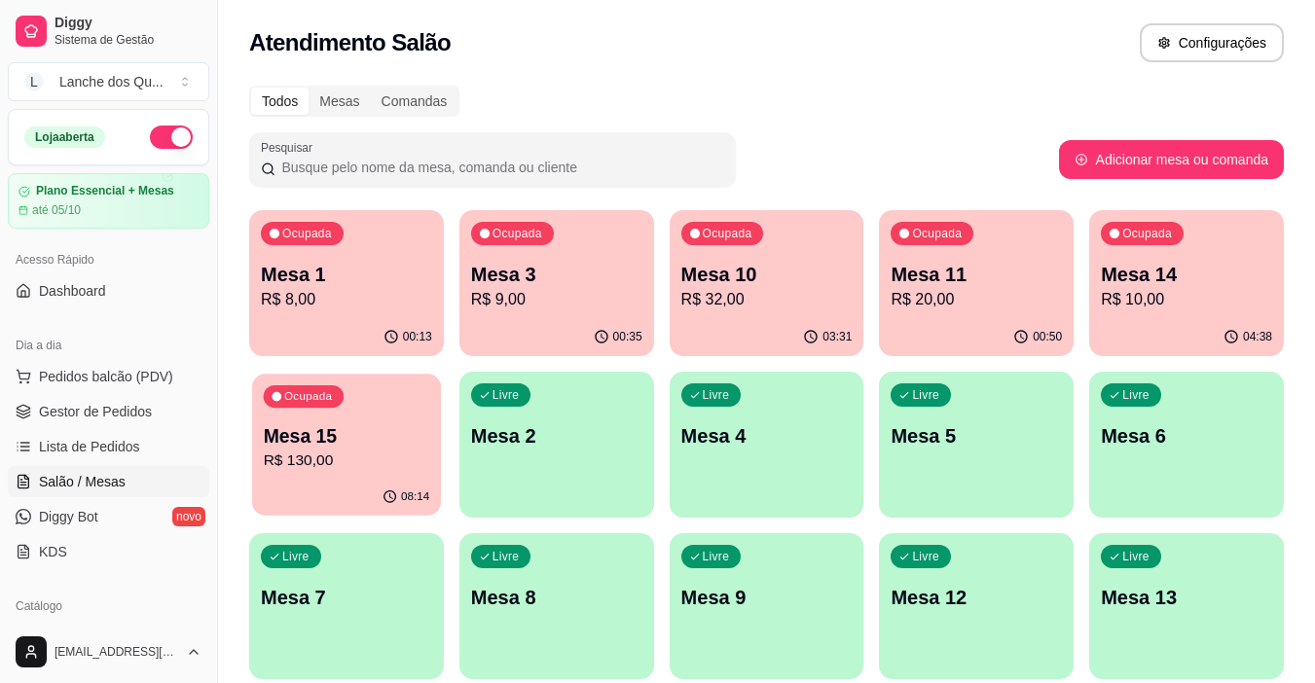
click at [283, 461] on p "R$ 130,00" at bounding box center [347, 461] width 166 height 22
click at [337, 293] on p "R$ 8,00" at bounding box center [347, 299] width 166 height 22
click at [544, 323] on div "00:36" at bounding box center [556, 337] width 195 height 38
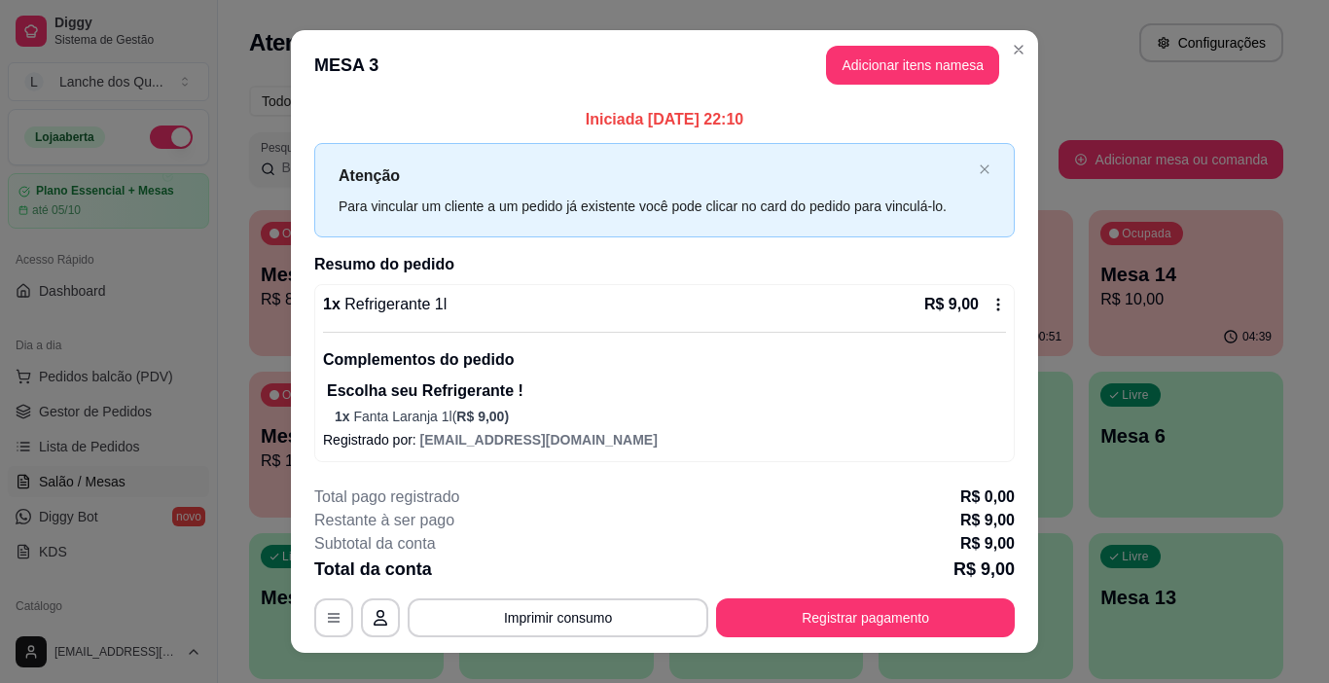
scroll to position [32, 0]
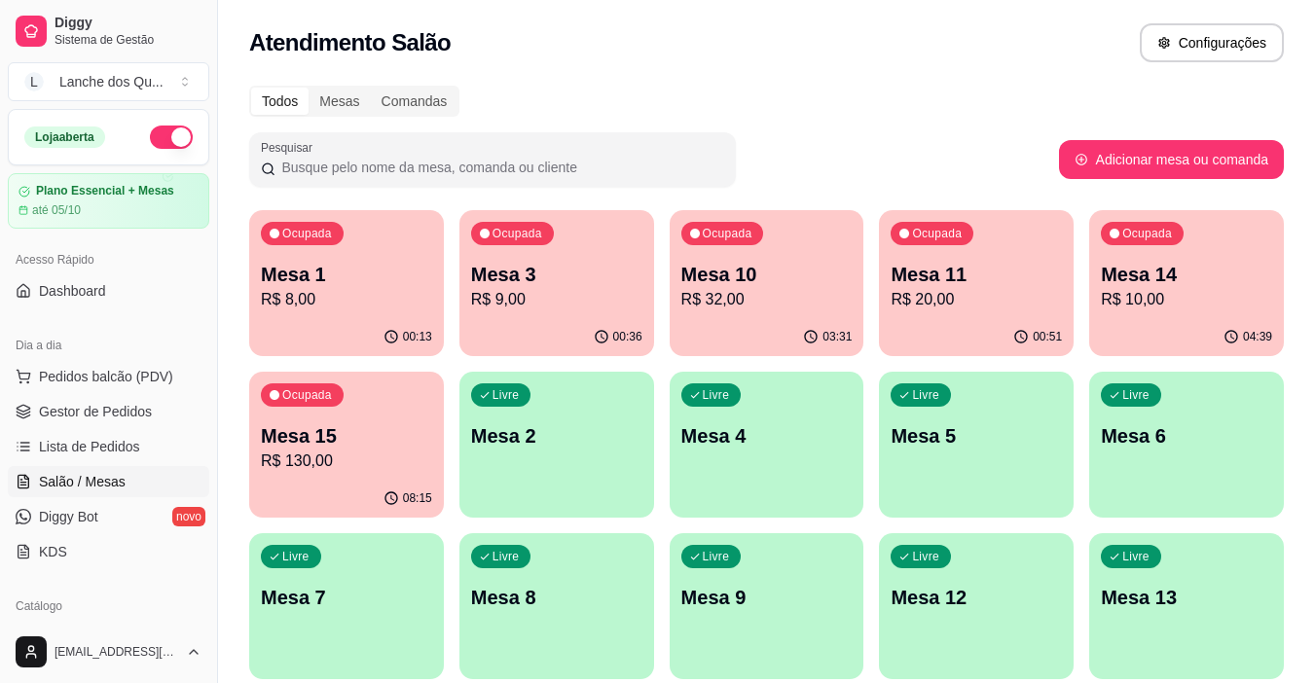
click at [743, 302] on p "R$ 32,00" at bounding box center [766, 299] width 171 height 23
click at [567, 473] on div "Livre Mesa 2" at bounding box center [556, 433] width 195 height 123
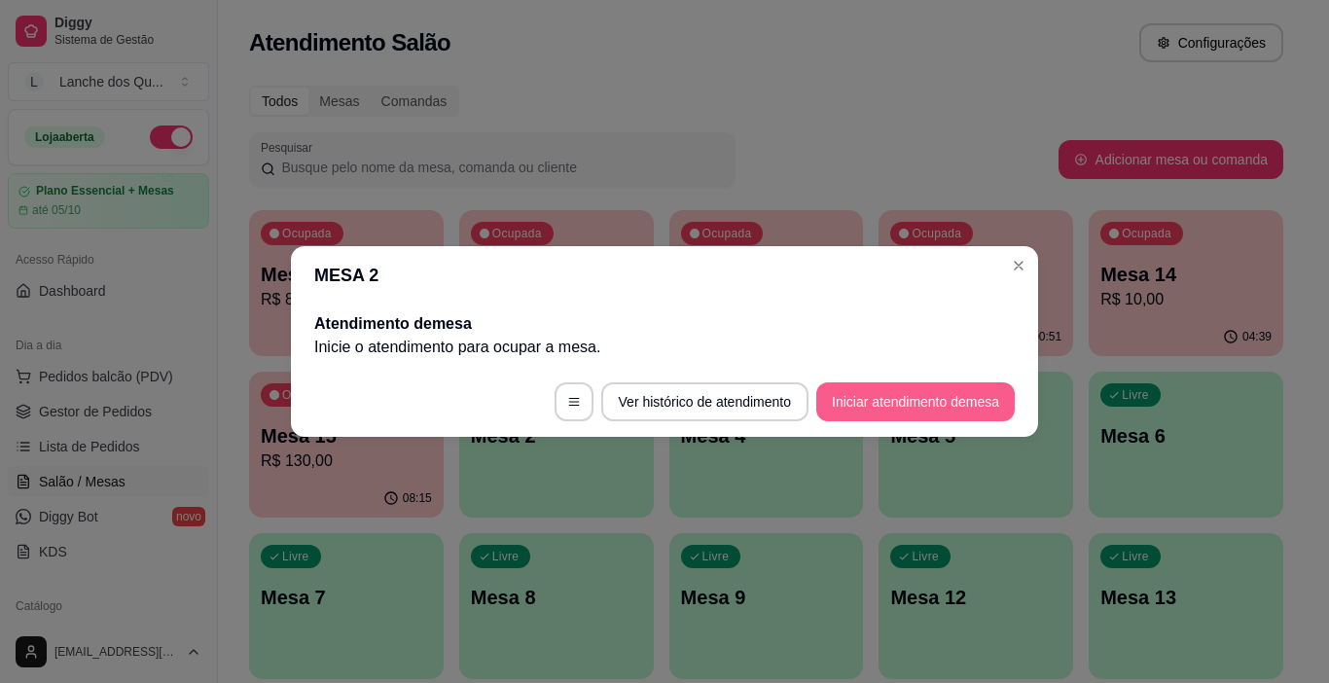
click at [852, 419] on button "Iniciar atendimento de mesa" at bounding box center [915, 401] width 199 height 39
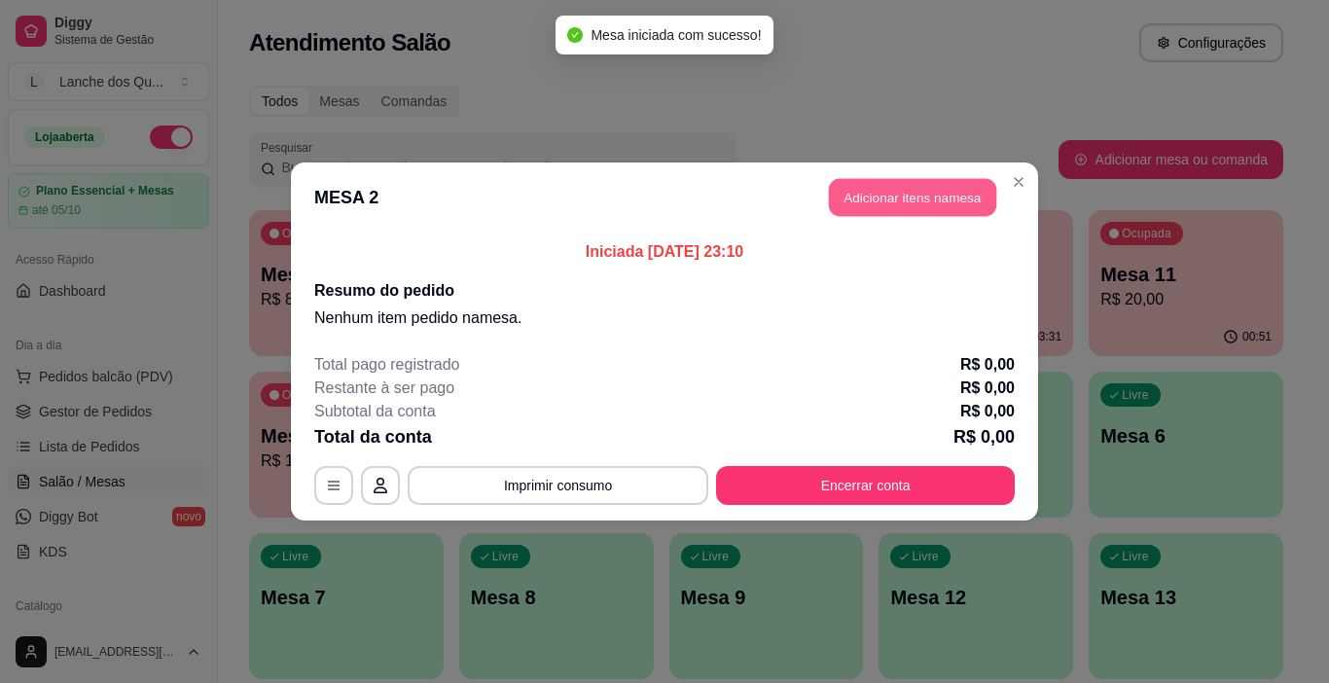
click at [959, 193] on button "Adicionar itens na mesa" at bounding box center [912, 198] width 167 height 38
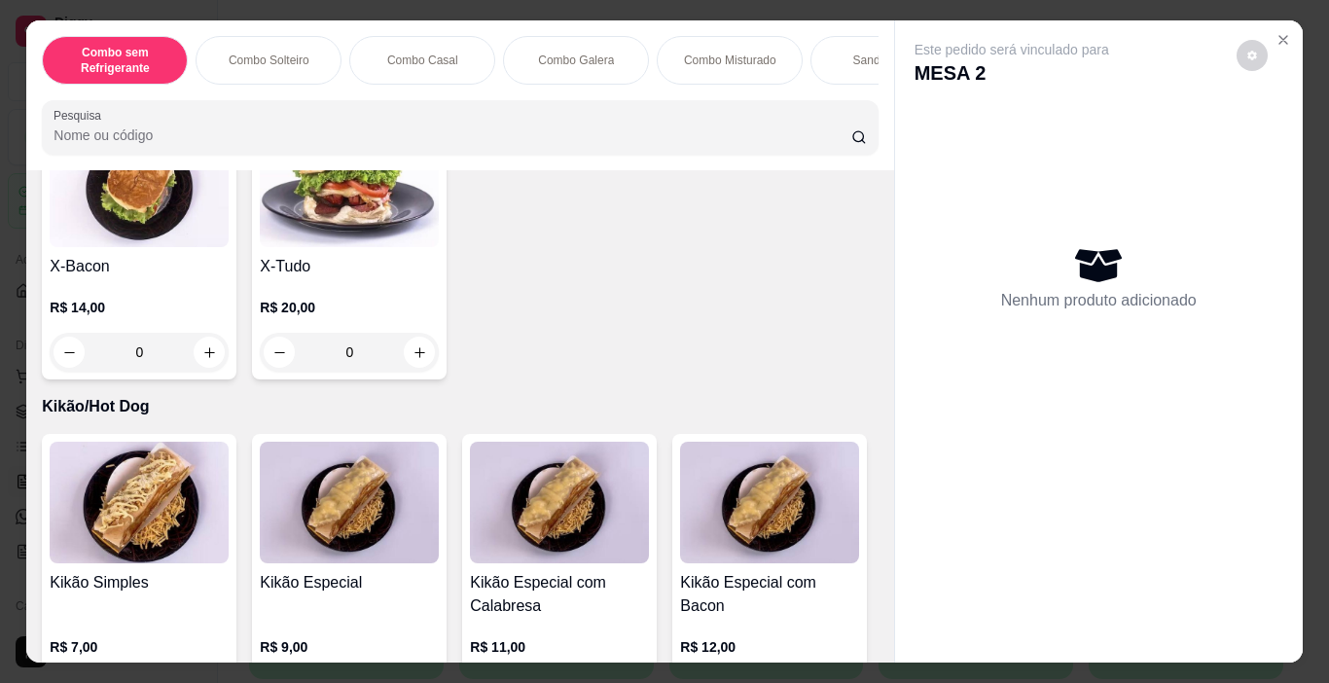
scroll to position [4087, 0]
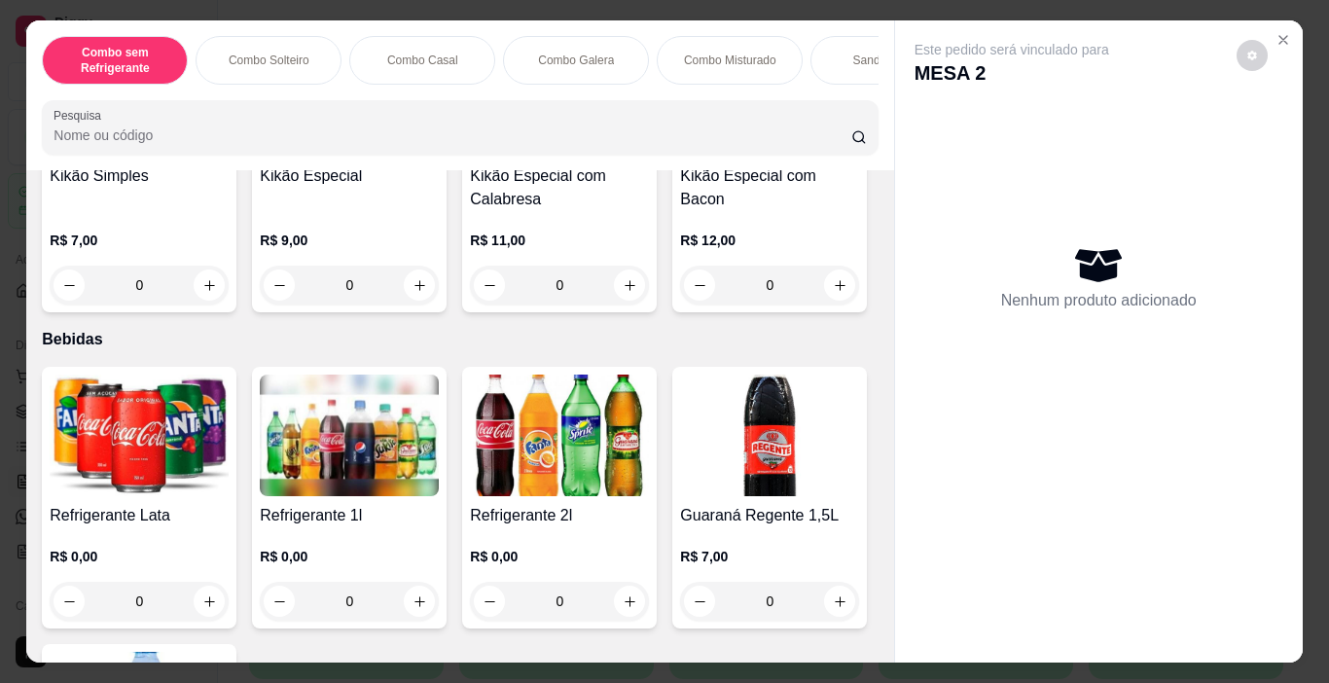
scroll to position [4476, 0]
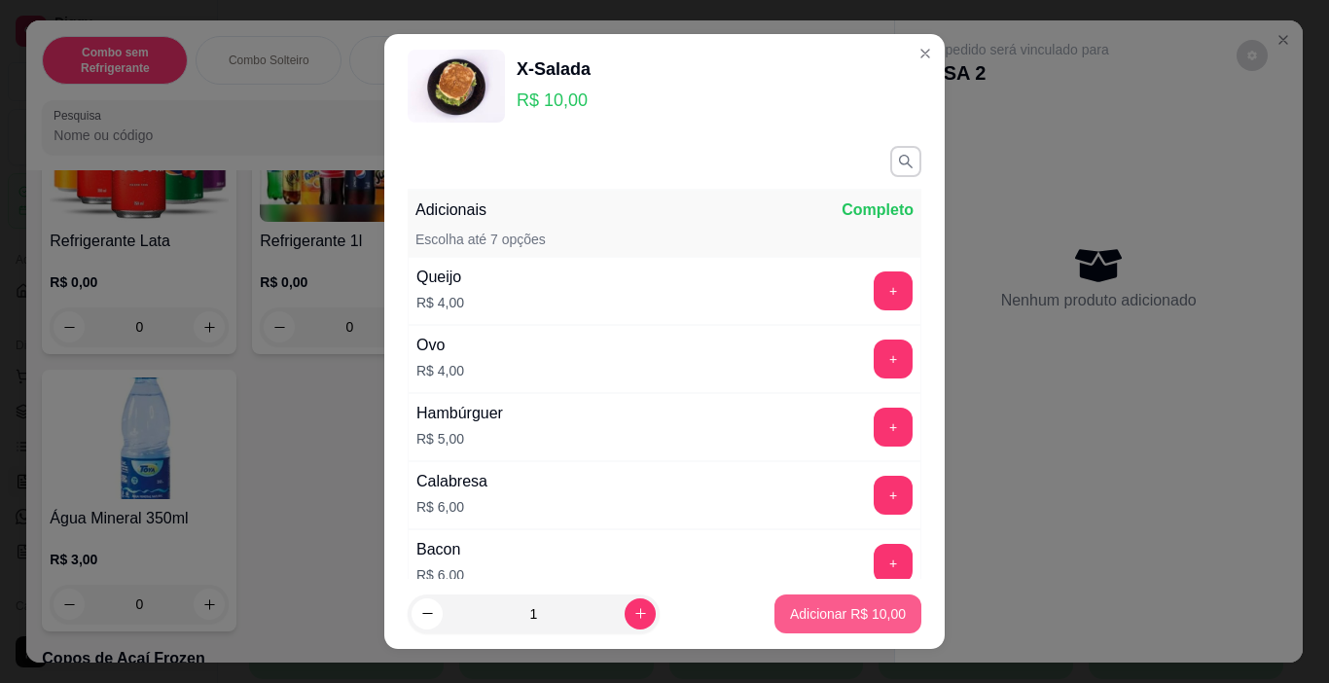
click at [790, 620] on p "Adicionar R$ 10,00" at bounding box center [848, 613] width 116 height 19
type input "1"
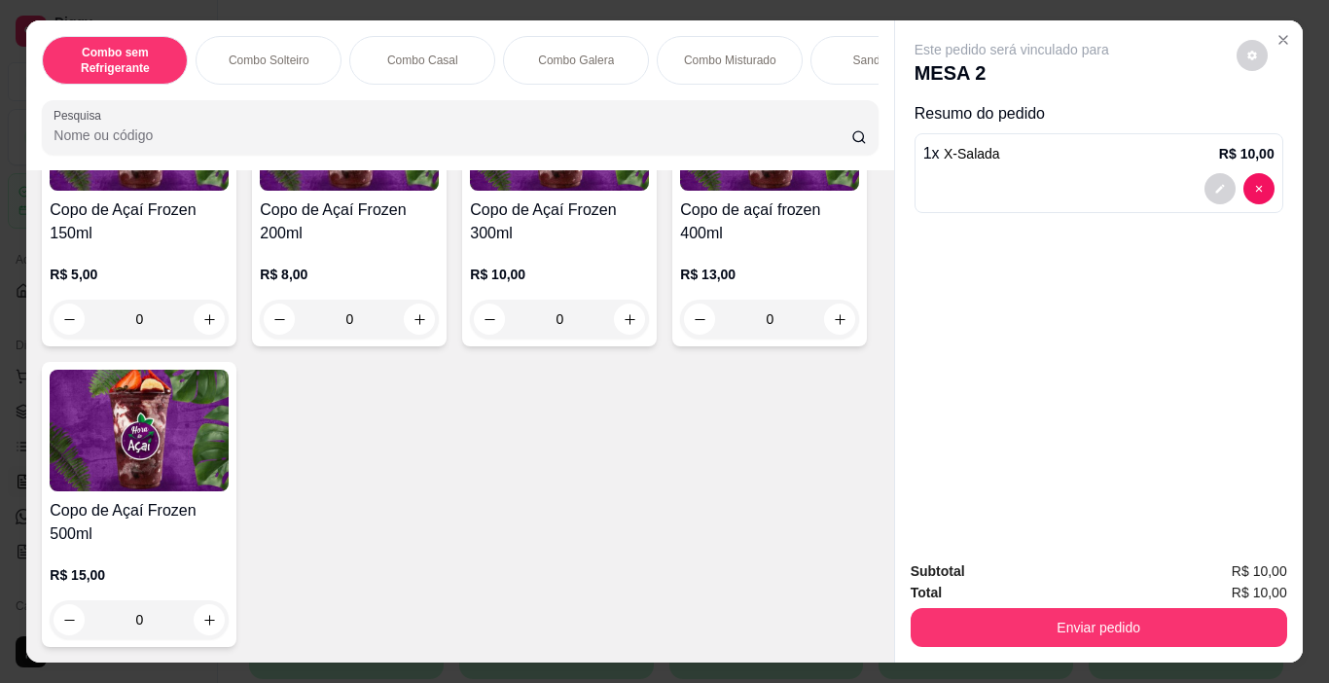
scroll to position [6033, 0]
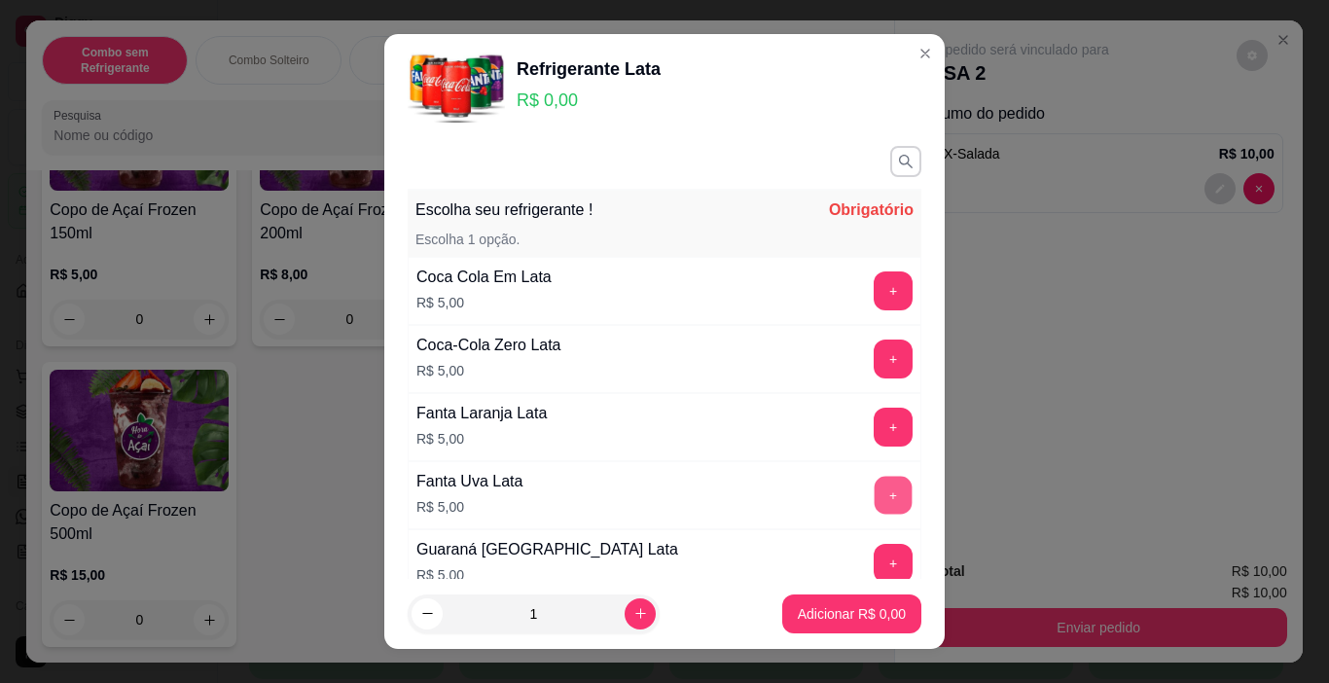
click at [875, 491] on button "+" at bounding box center [894, 496] width 38 height 38
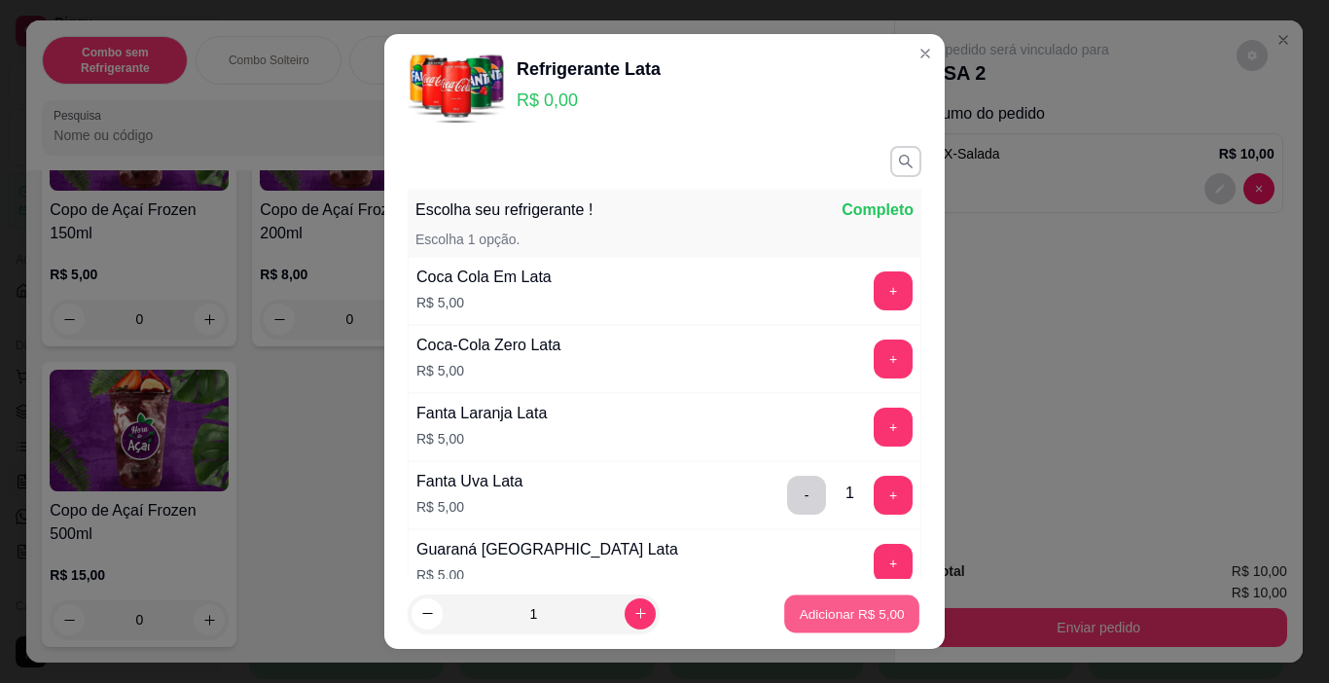
click at [840, 615] on p "Adicionar R$ 5,00" at bounding box center [851, 613] width 105 height 18
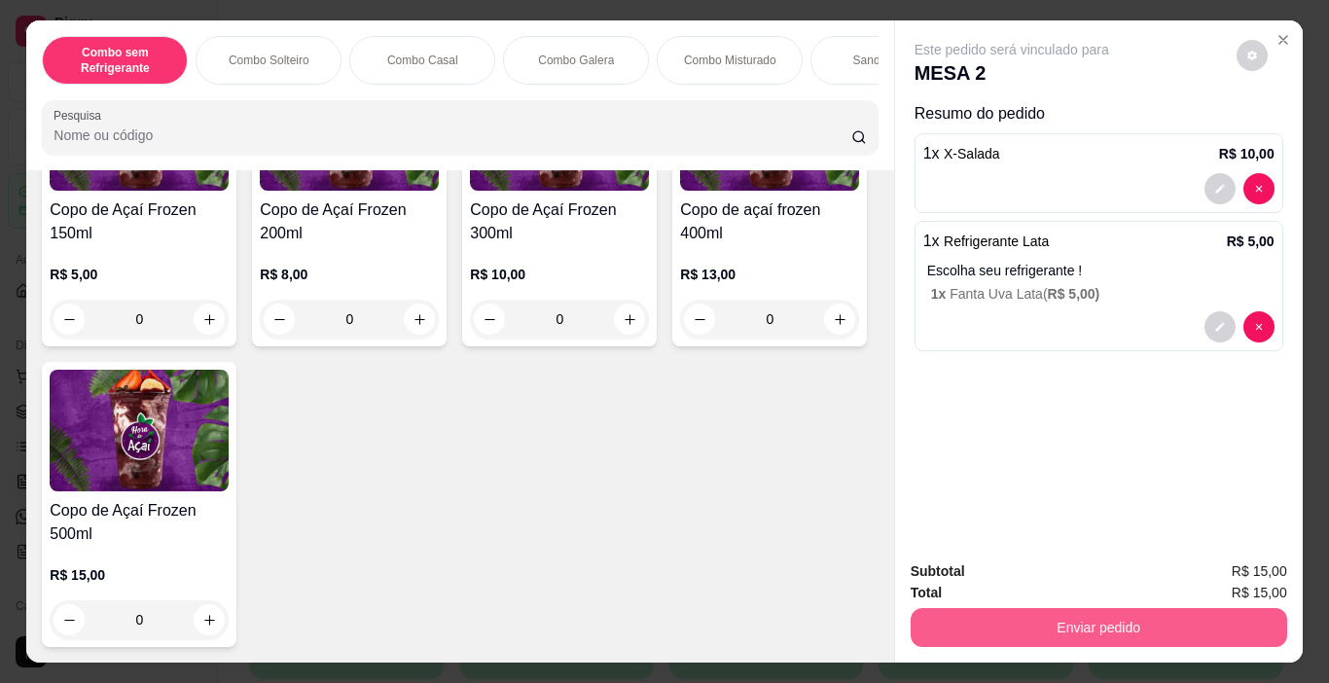
click at [1052, 624] on button "Enviar pedido" at bounding box center [1099, 627] width 377 height 39
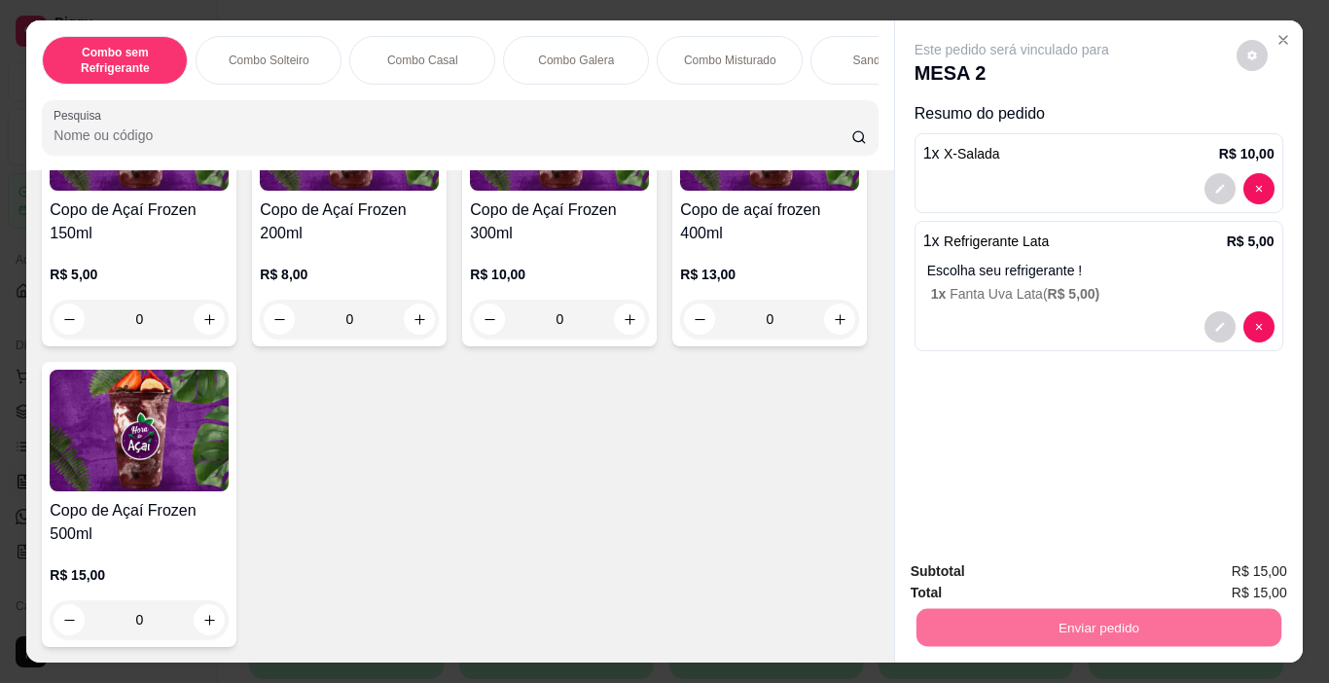
click at [1223, 568] on button "Enviar pedido" at bounding box center [1236, 572] width 110 height 37
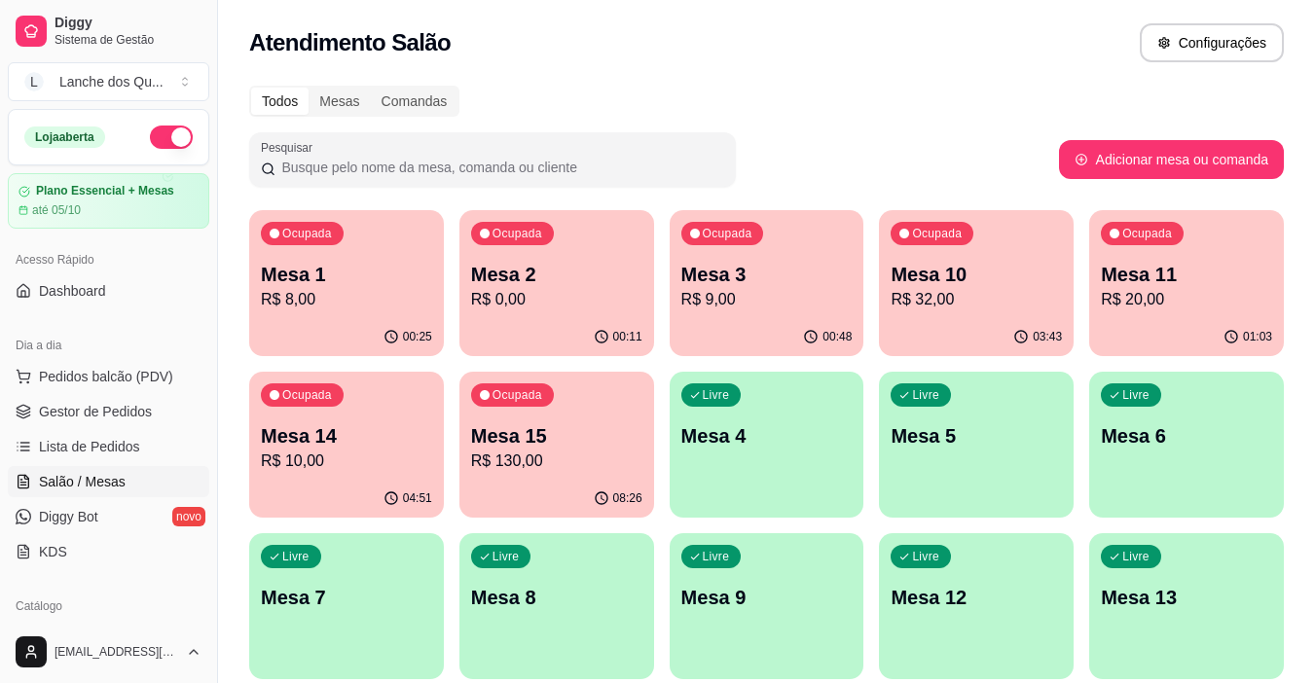
click at [86, 494] on link "Salão / Mesas" at bounding box center [108, 481] width 201 height 31
click at [80, 505] on link "Diggy Bot novo" at bounding box center [108, 516] width 201 height 31
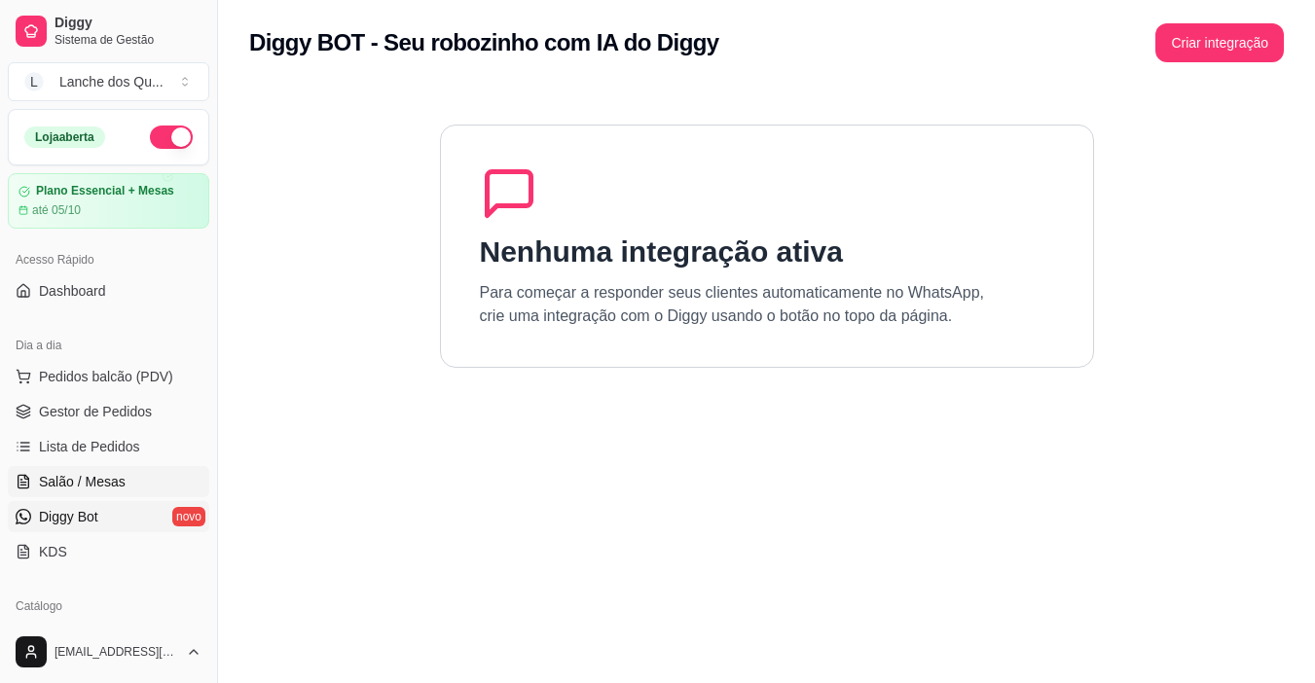
click at [82, 483] on span "Salão / Mesas" at bounding box center [82, 481] width 87 height 19
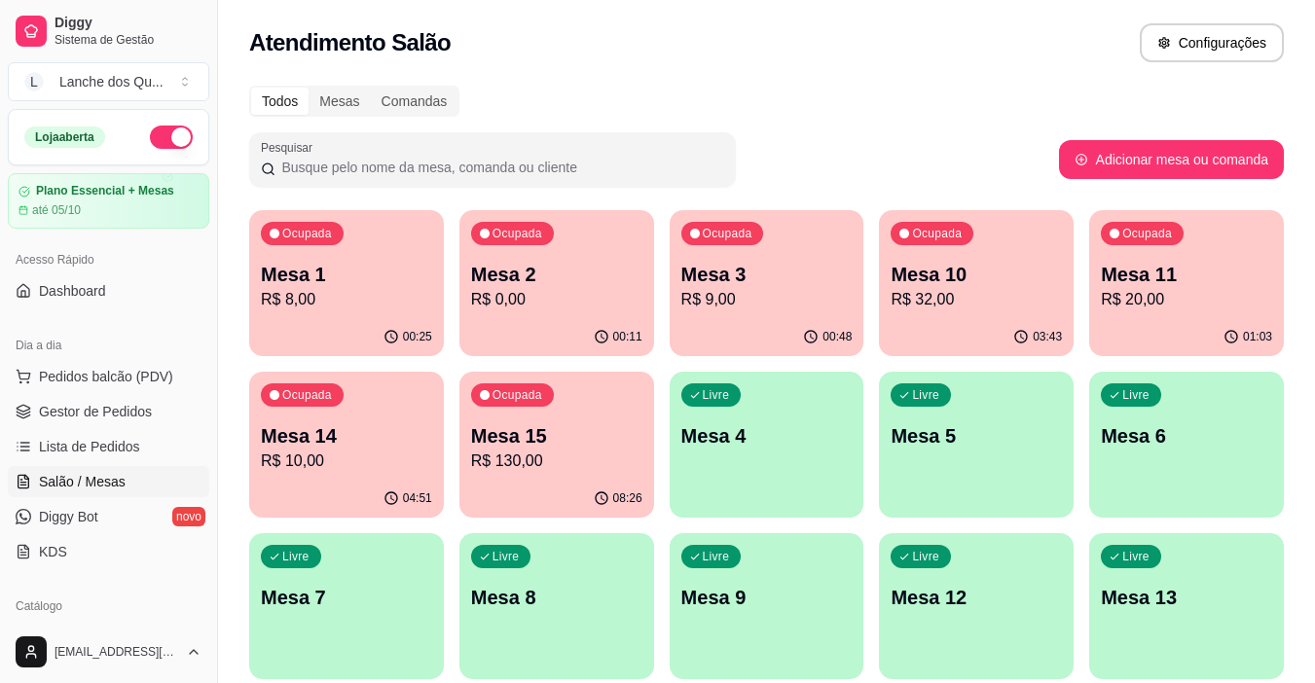
click at [371, 277] on p "Mesa 1" at bounding box center [346, 274] width 171 height 27
click at [508, 304] on p "R$ 15,00" at bounding box center [556, 299] width 171 height 23
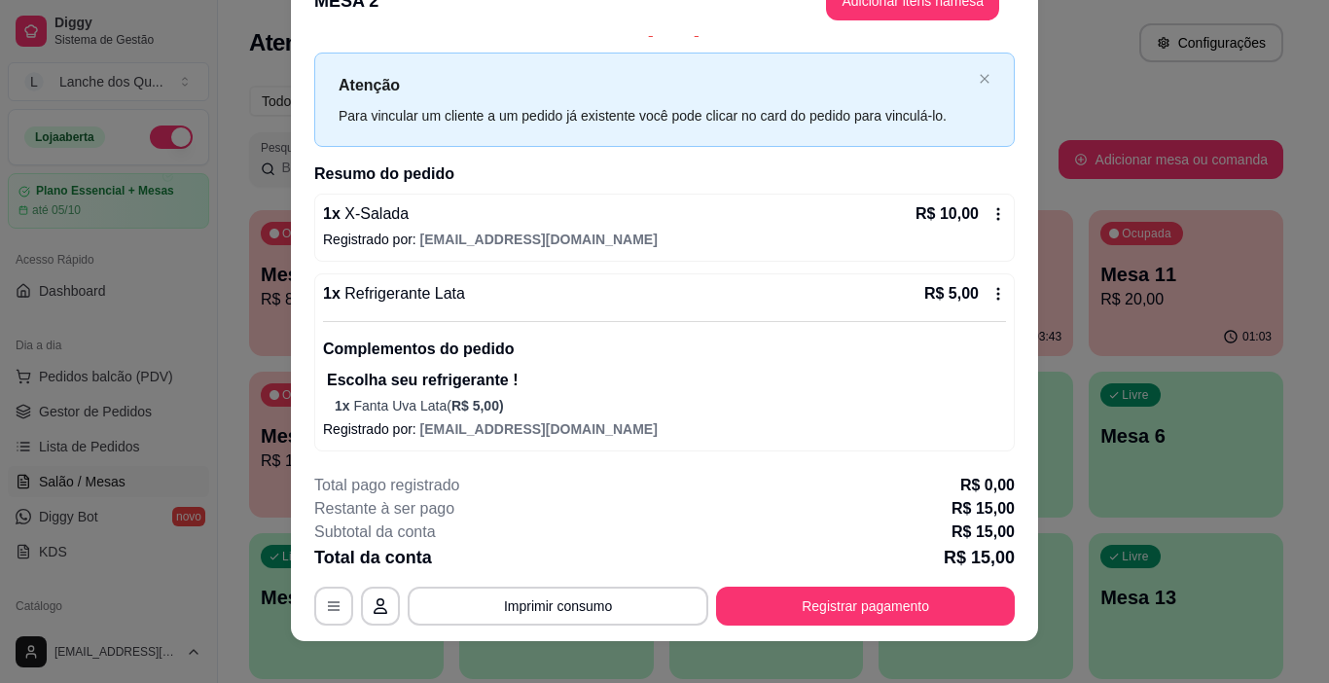
scroll to position [58, 0]
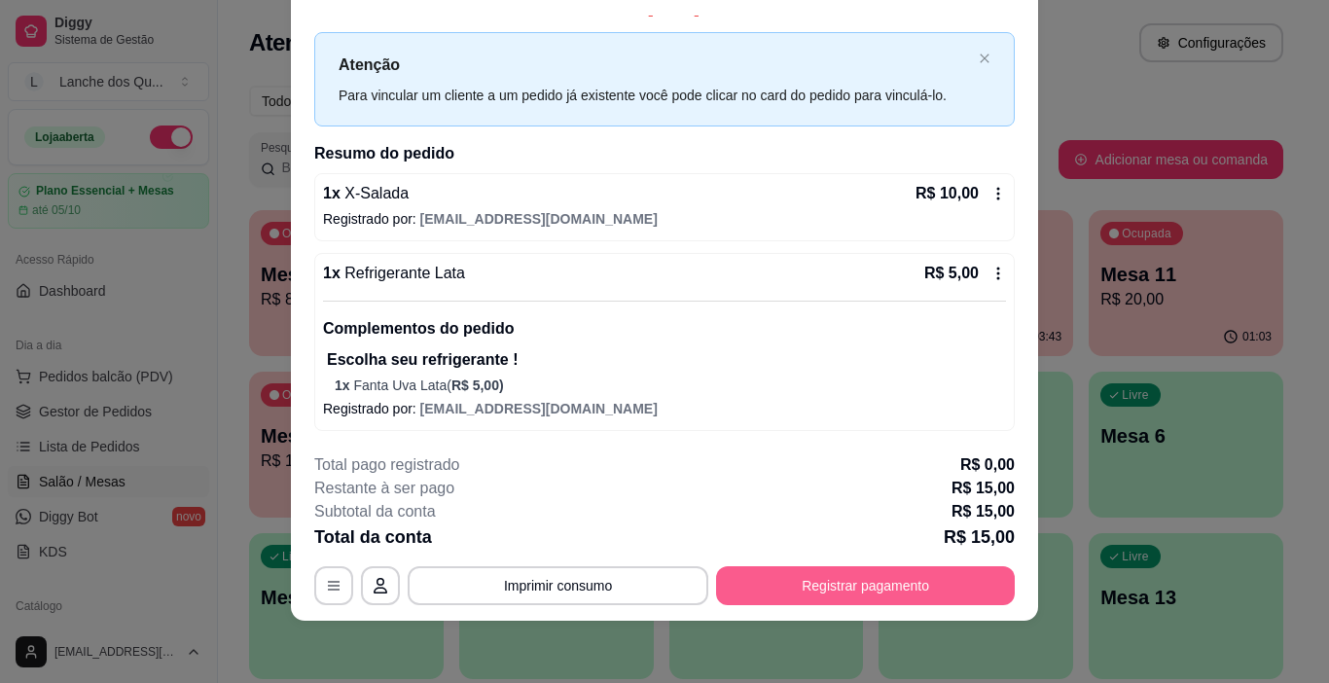
click at [842, 577] on button "Registrar pagamento" at bounding box center [865, 585] width 299 height 39
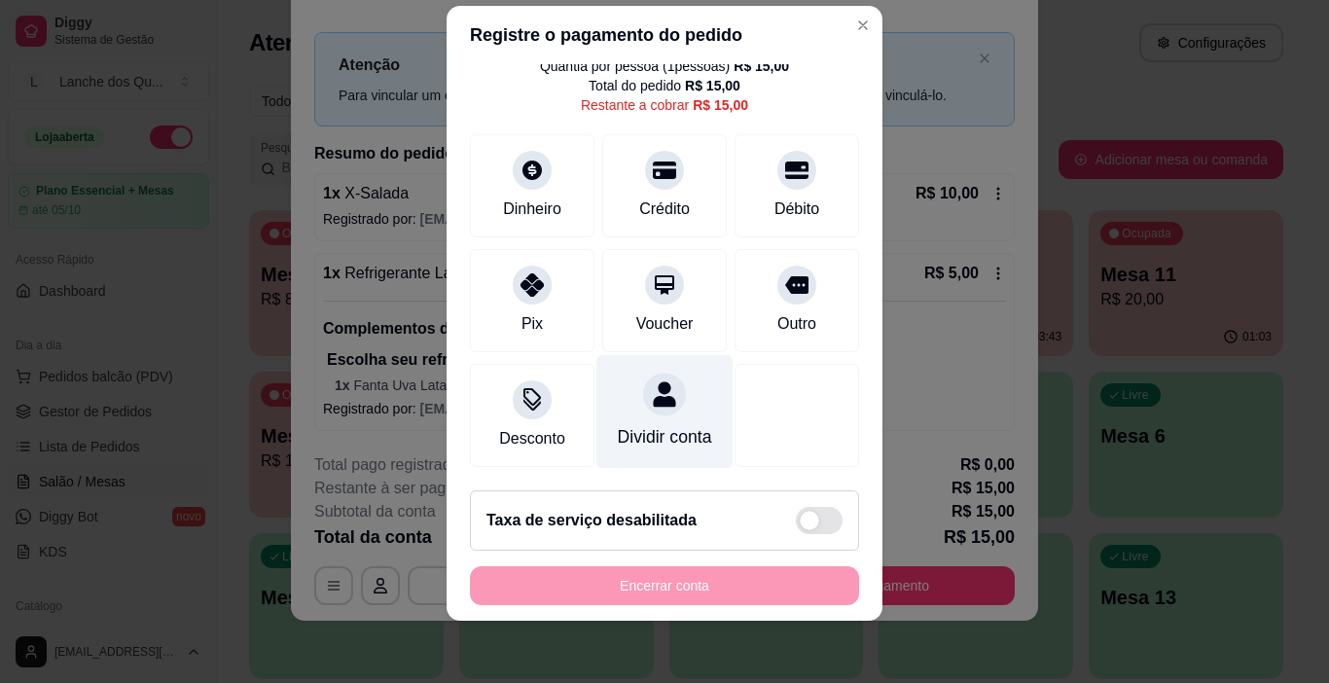
scroll to position [0, 0]
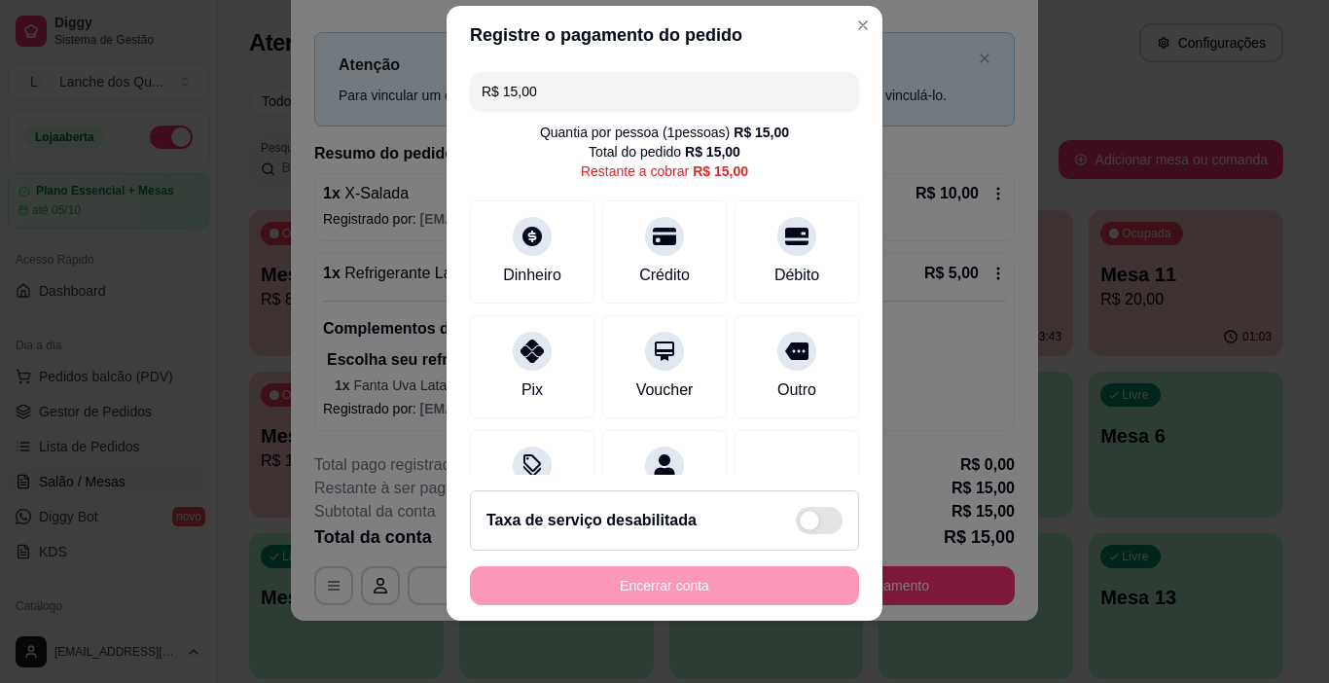
drag, startPoint x: 576, startPoint y: 98, endPoint x: 387, endPoint y: 89, distance: 189.0
click at [387, 89] on div "Registre o pagamento do pedido R$ 15,00 Quantia por pessoa ( 1 pessoas) R$ 15,0…" at bounding box center [664, 341] width 1329 height 683
click at [527, 335] on icon at bounding box center [532, 345] width 25 height 25
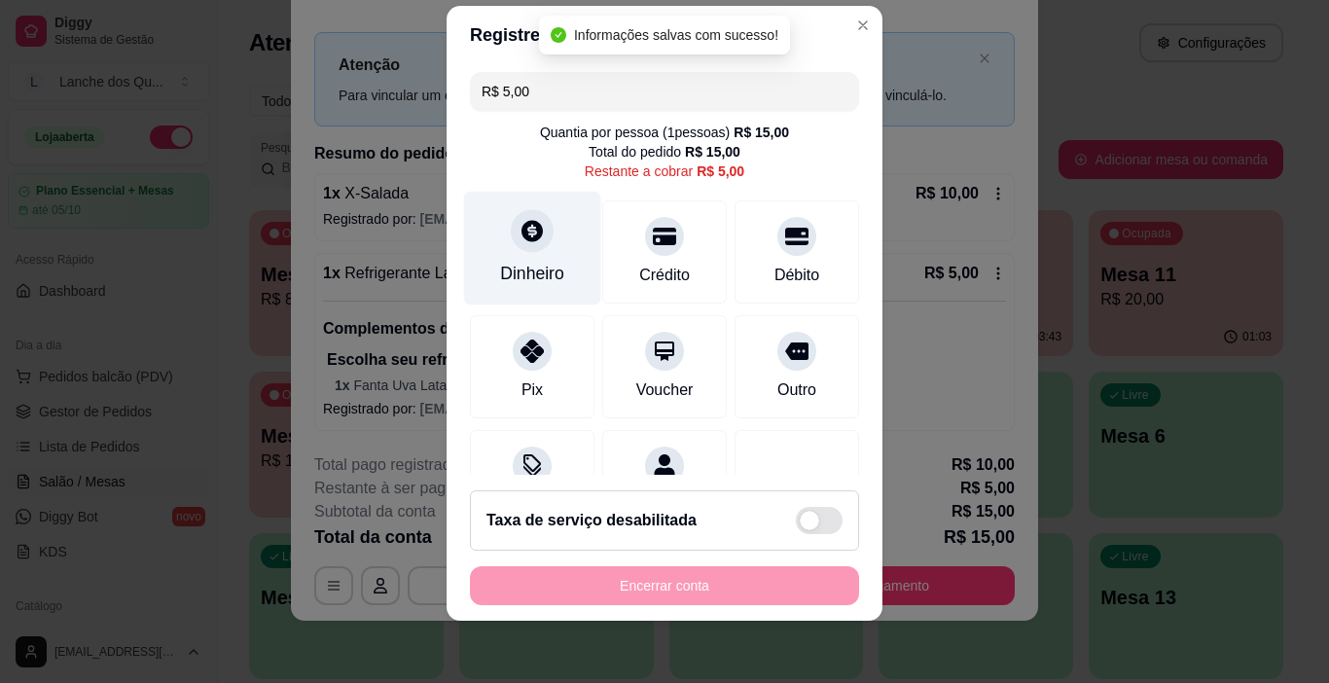
click at [529, 241] on icon at bounding box center [532, 230] width 25 height 25
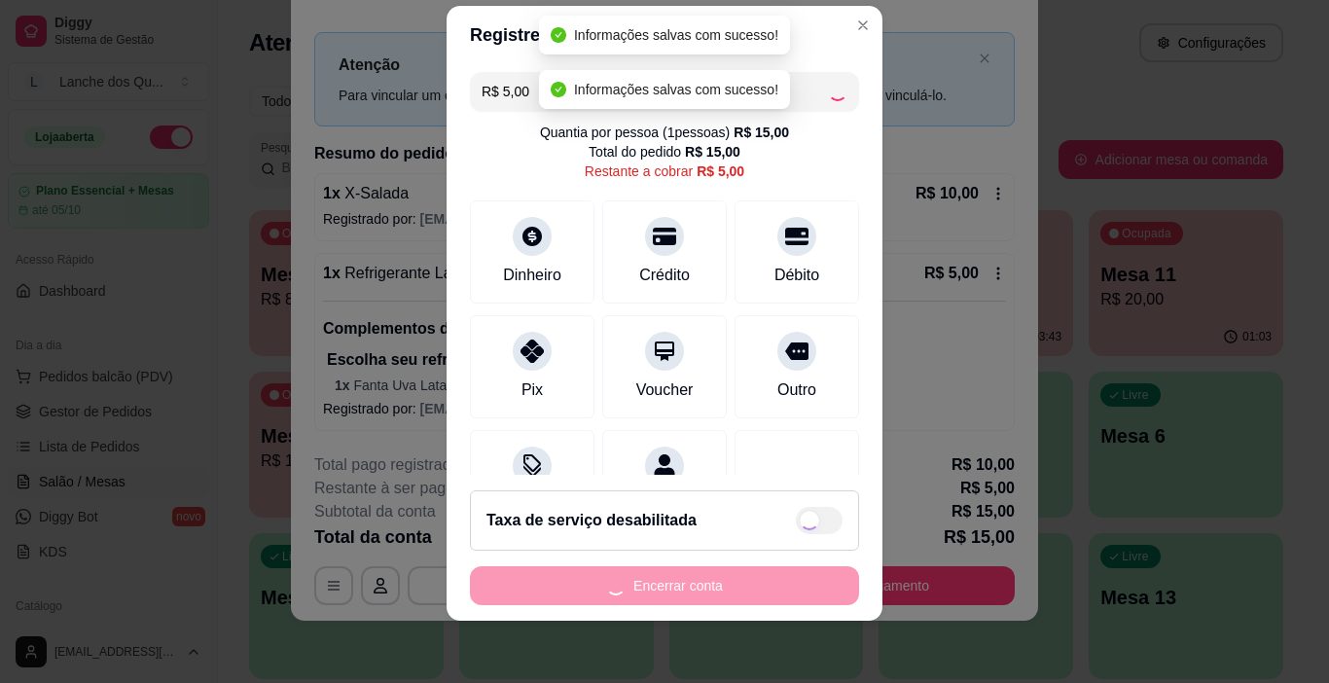
type input "R$ 0,00"
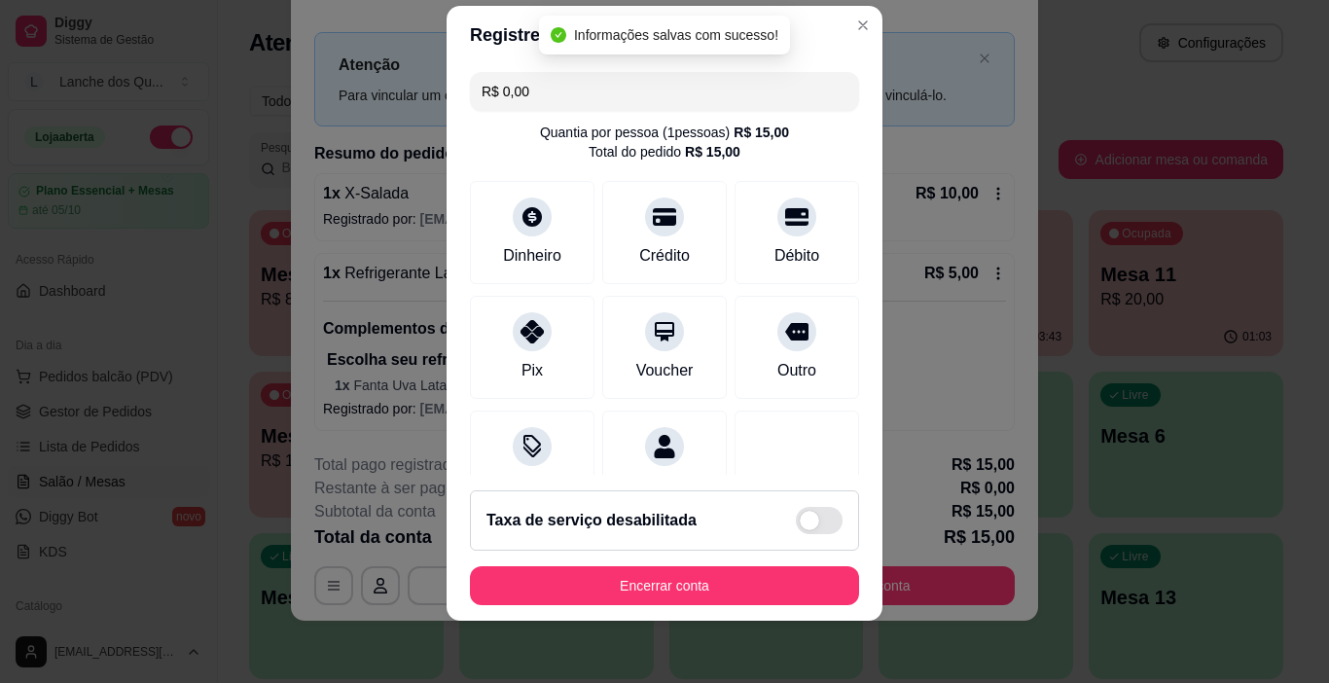
scroll to position [245, 0]
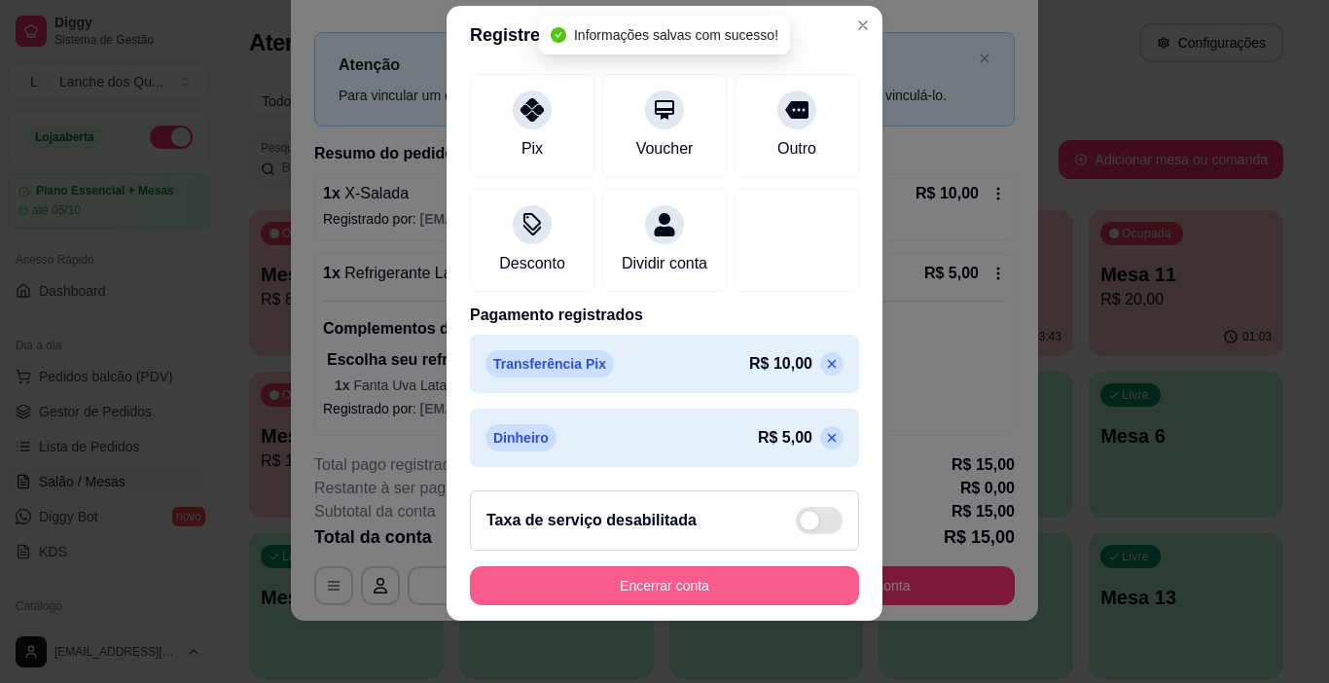
click at [722, 582] on button "Encerrar conta" at bounding box center [664, 585] width 389 height 39
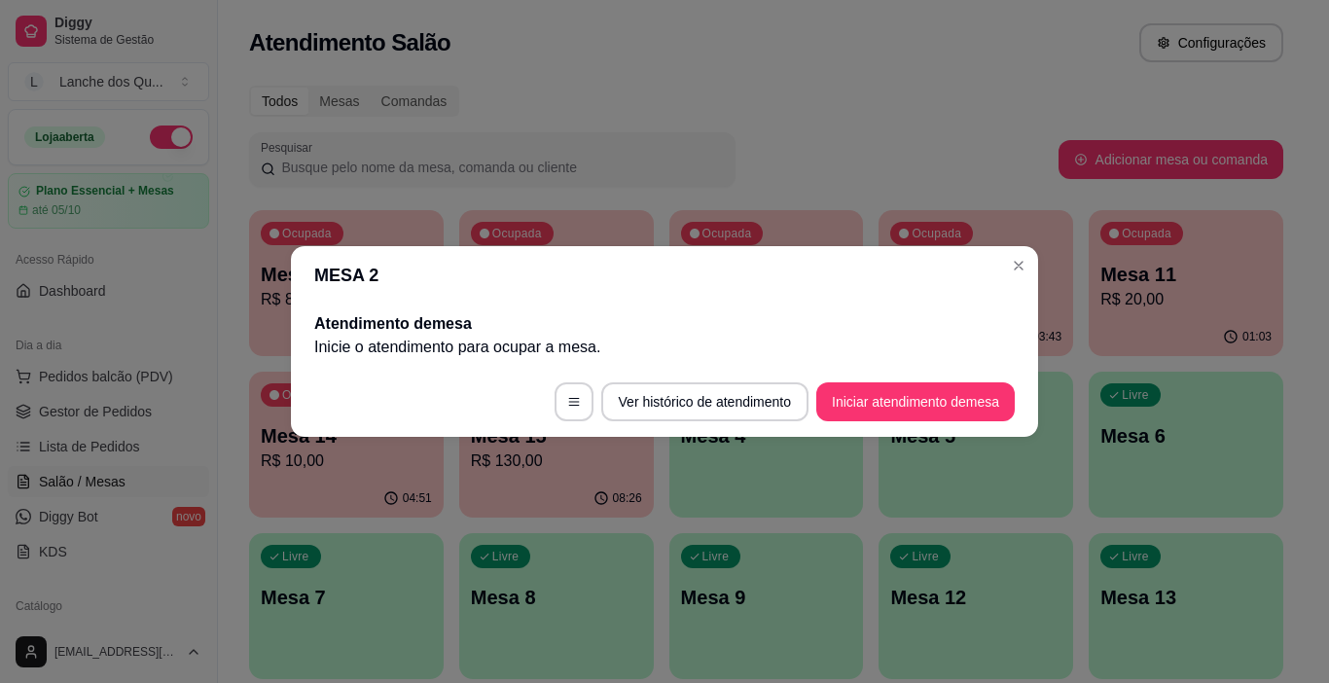
scroll to position [0, 0]
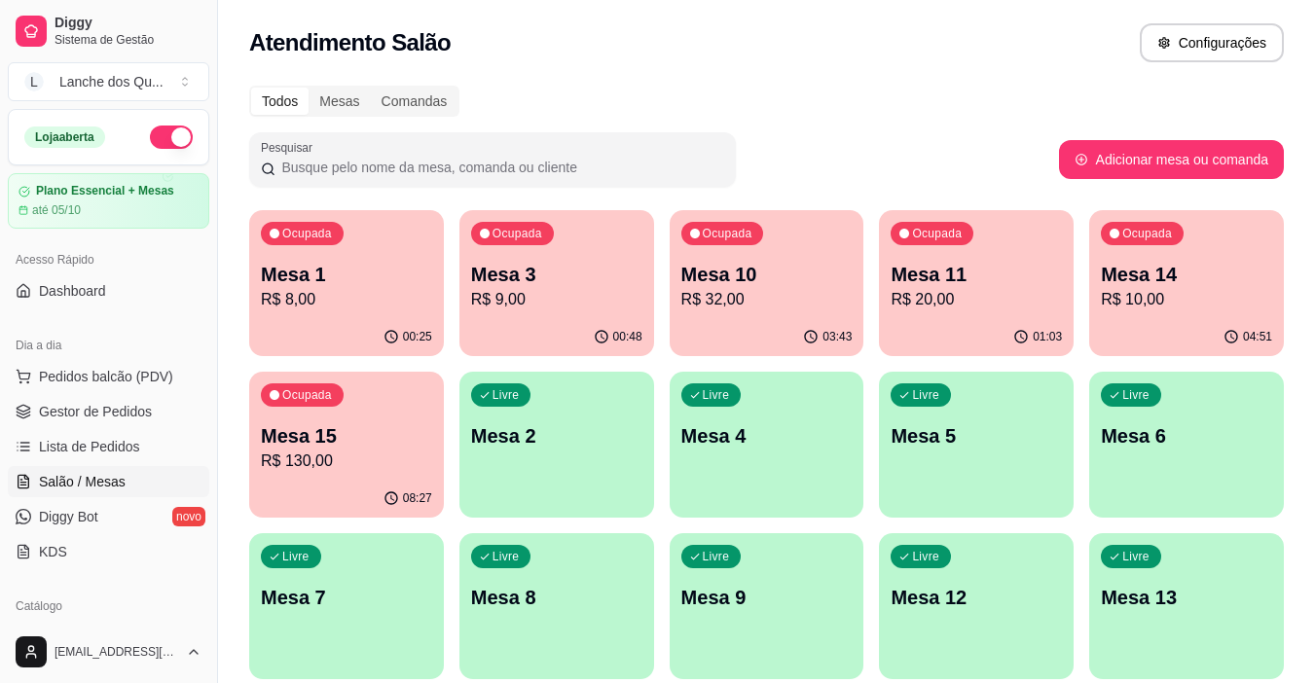
click at [331, 301] on p "R$ 8,00" at bounding box center [346, 299] width 171 height 23
click at [540, 281] on p "Mesa 3" at bounding box center [556, 274] width 171 height 27
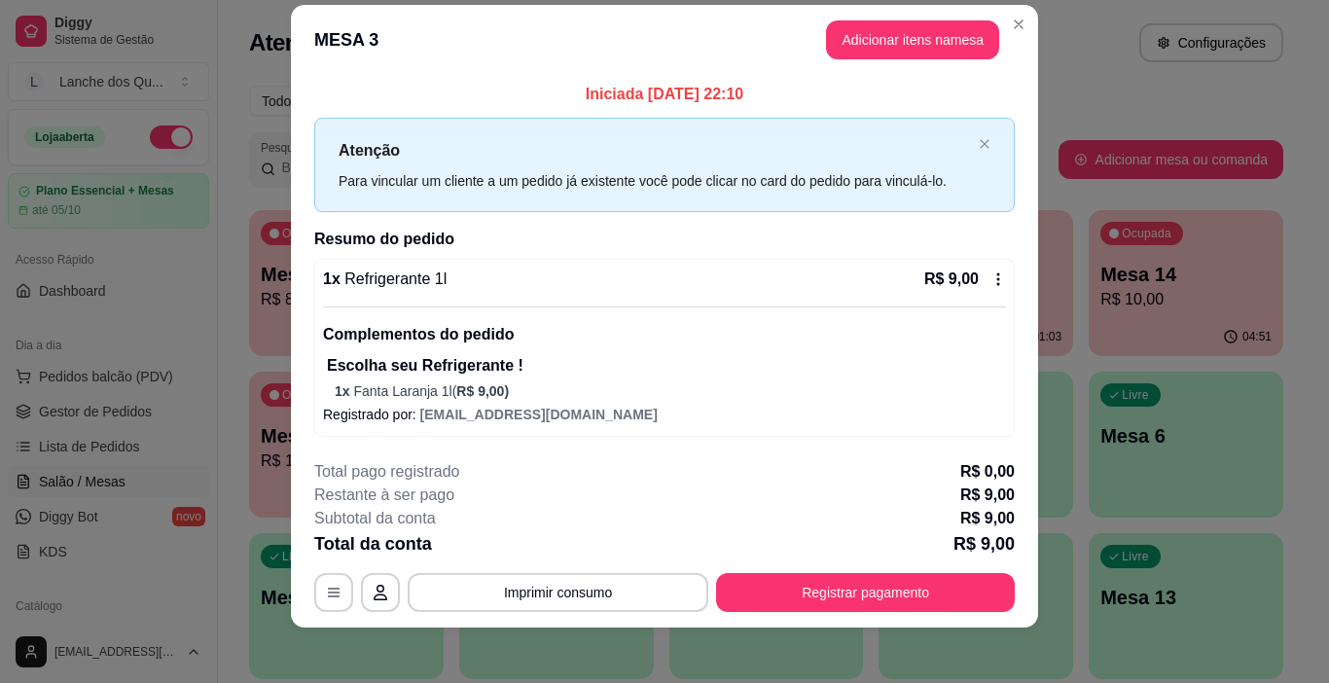
scroll to position [32, 0]
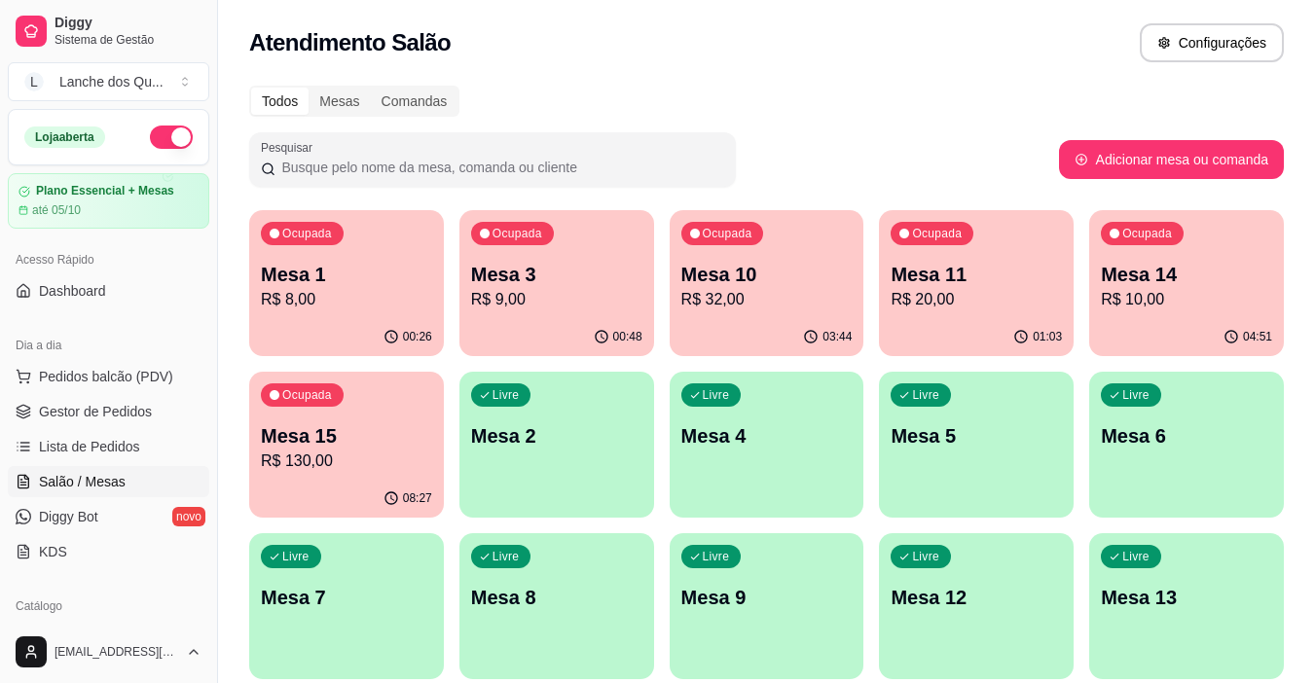
click at [749, 288] on p "R$ 32,00" at bounding box center [766, 299] width 171 height 23
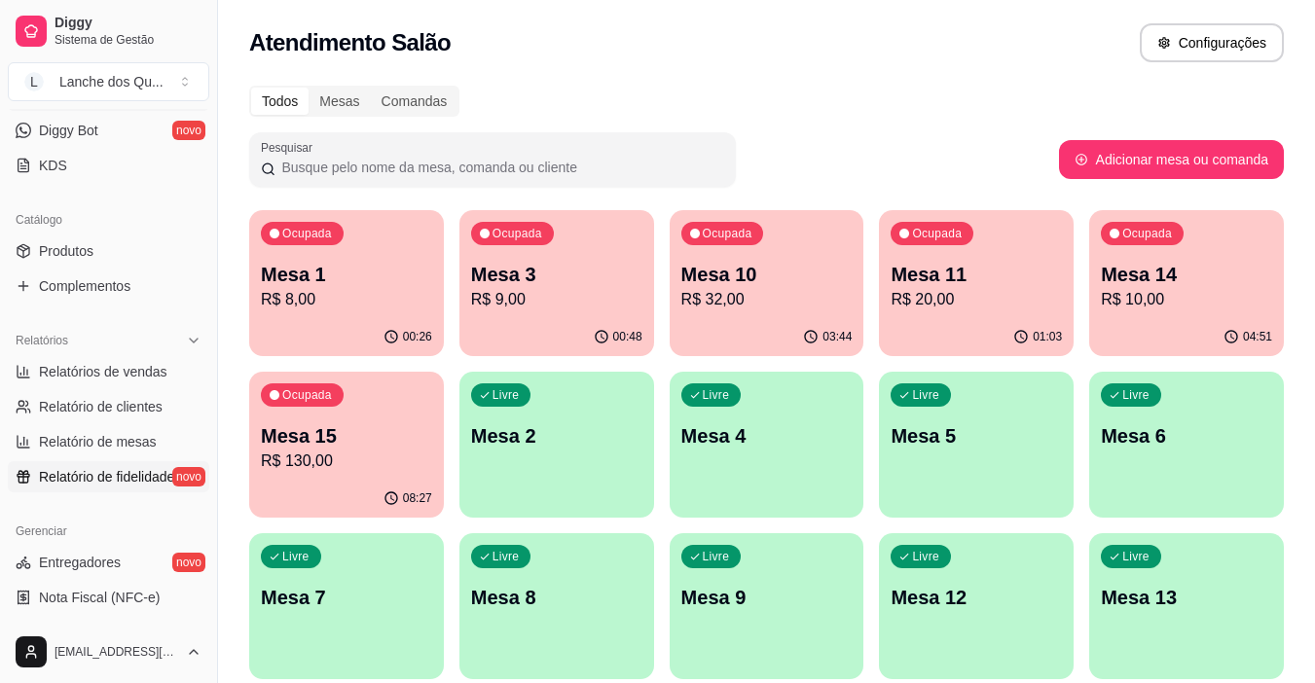
scroll to position [389, 0]
click at [115, 348] on div "Relatórios" at bounding box center [108, 337] width 201 height 31
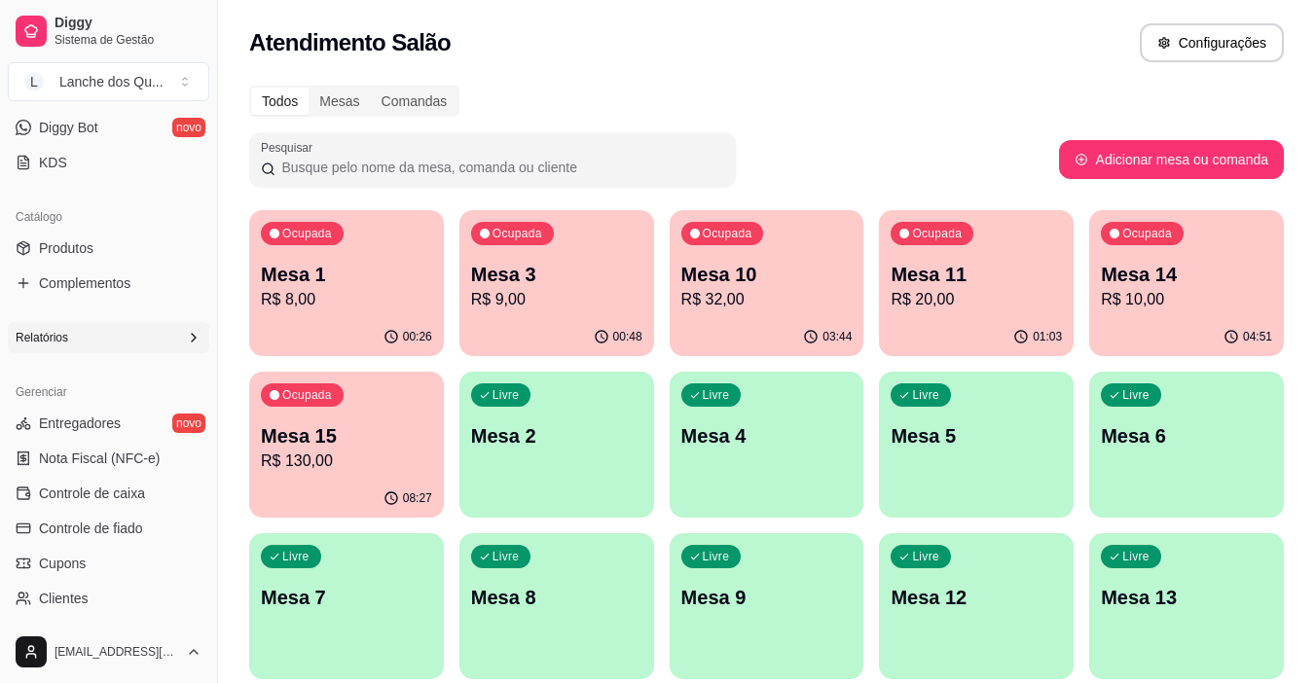
click at [111, 329] on div "Relatórios" at bounding box center [108, 337] width 201 height 31
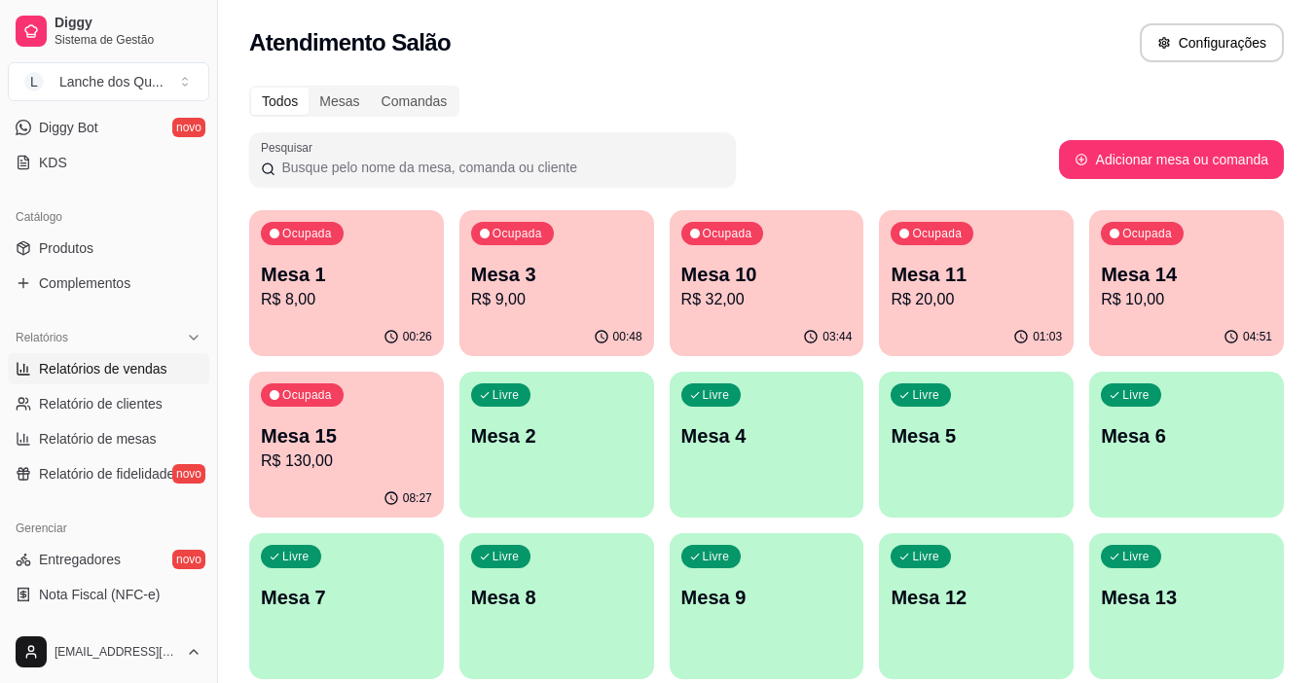
click at [104, 363] on span "Relatórios de vendas" at bounding box center [103, 368] width 128 height 19
select select "ALL"
select select "0"
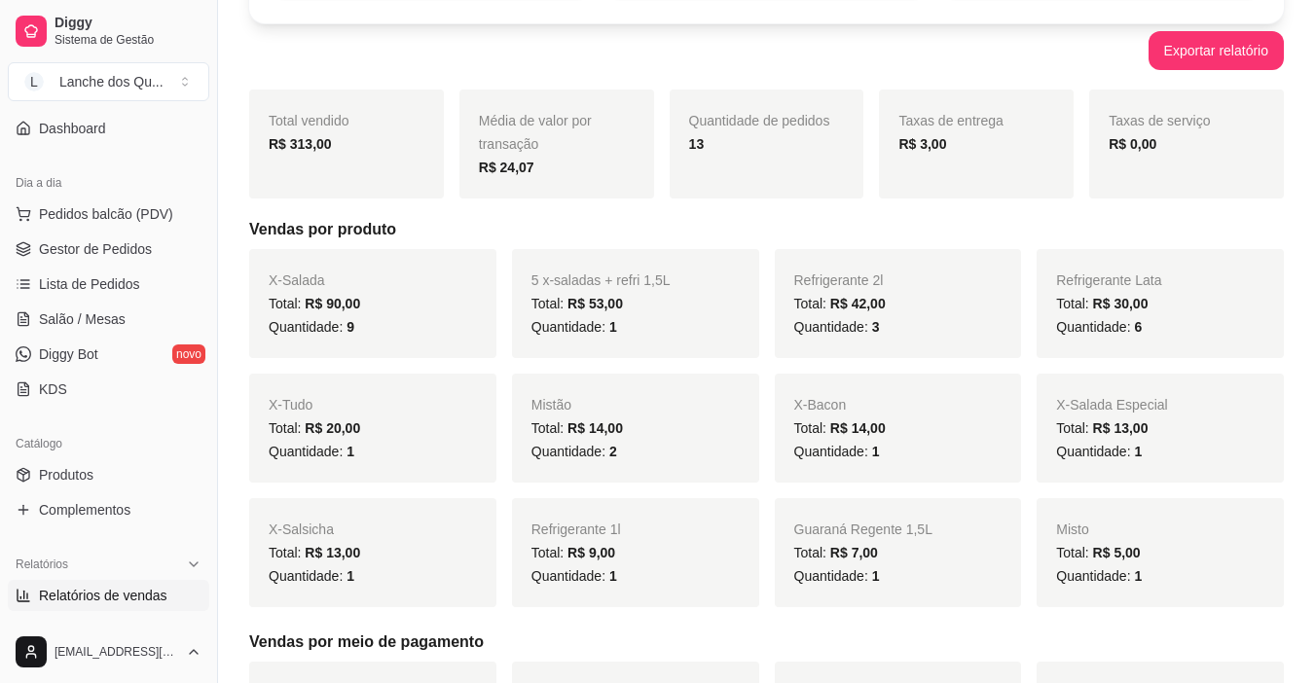
scroll to position [133, 0]
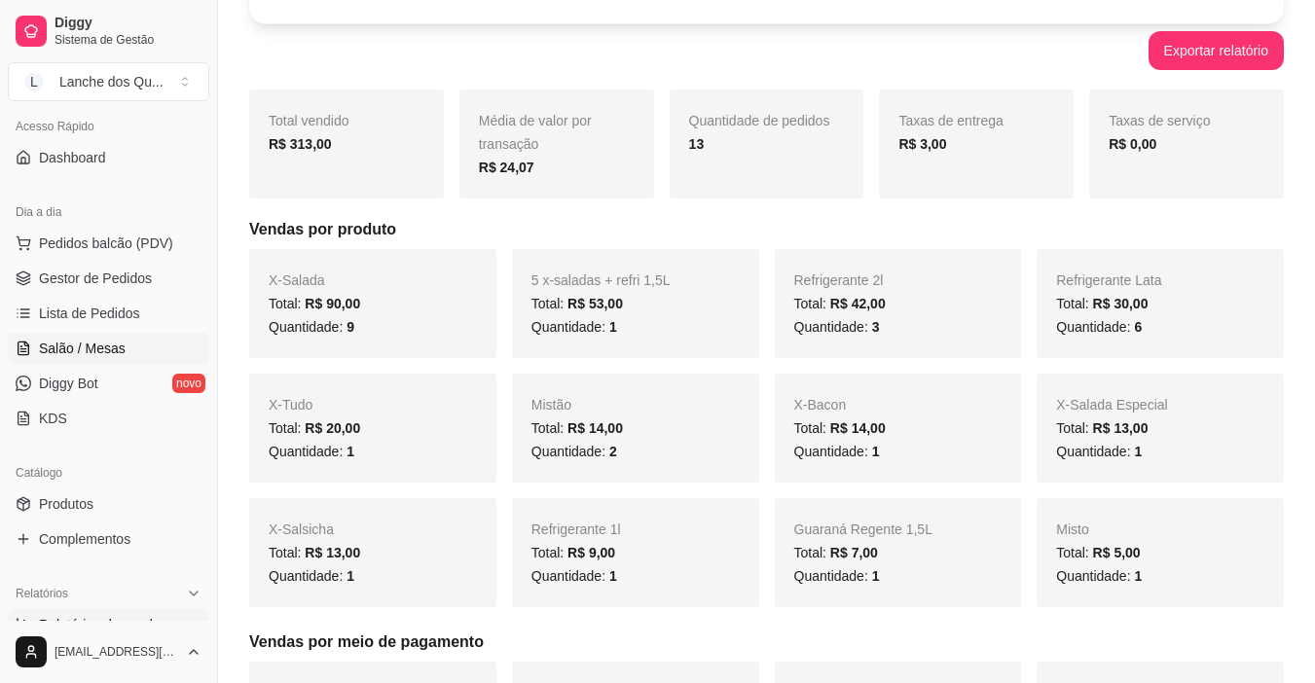
click at [87, 344] on span "Salão / Mesas" at bounding box center [82, 348] width 87 height 19
